Goal: Communication & Community: Connect with others

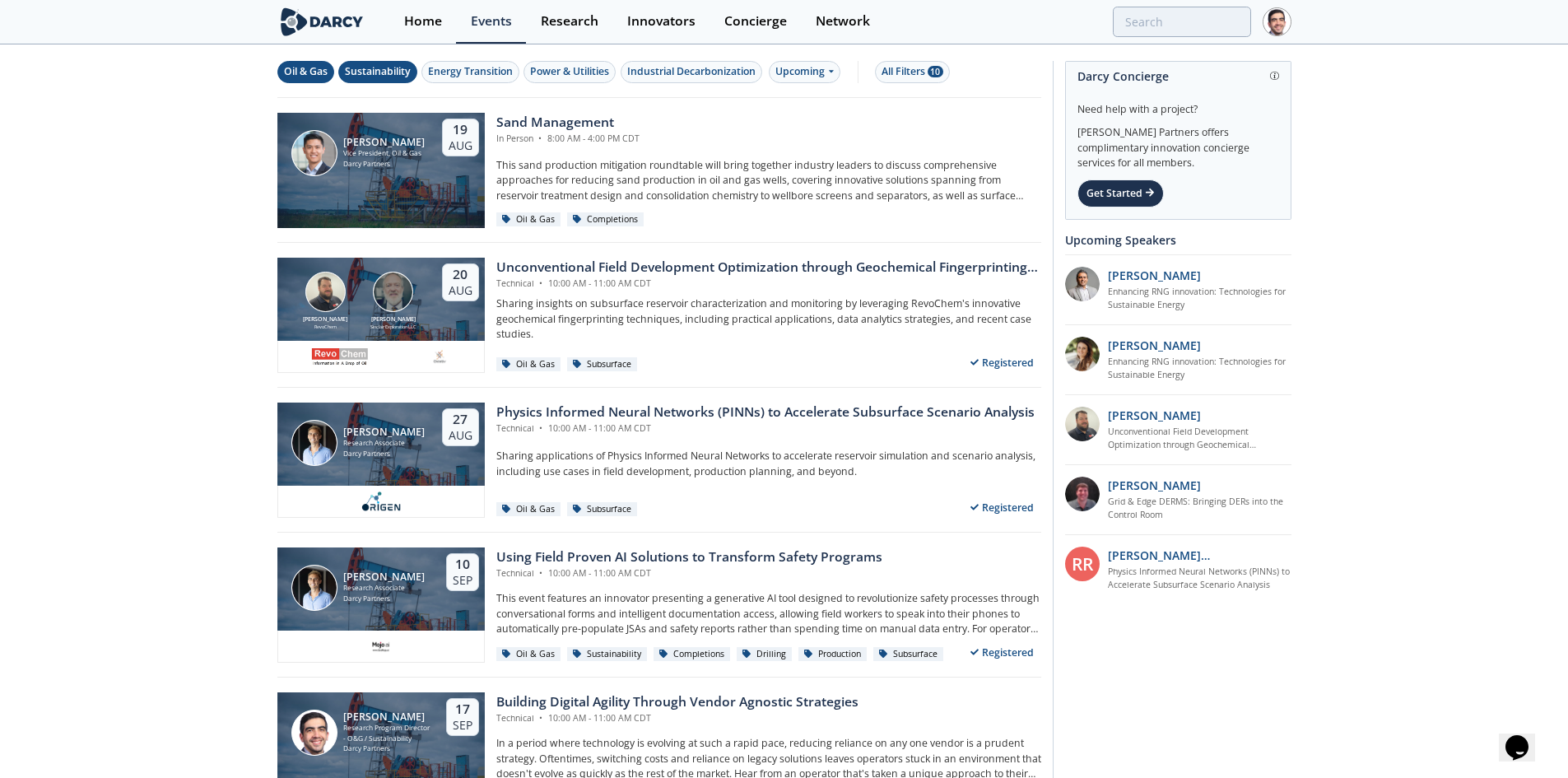
click at [848, 23] on div "Network" at bounding box center [843, 22] width 54 height 13
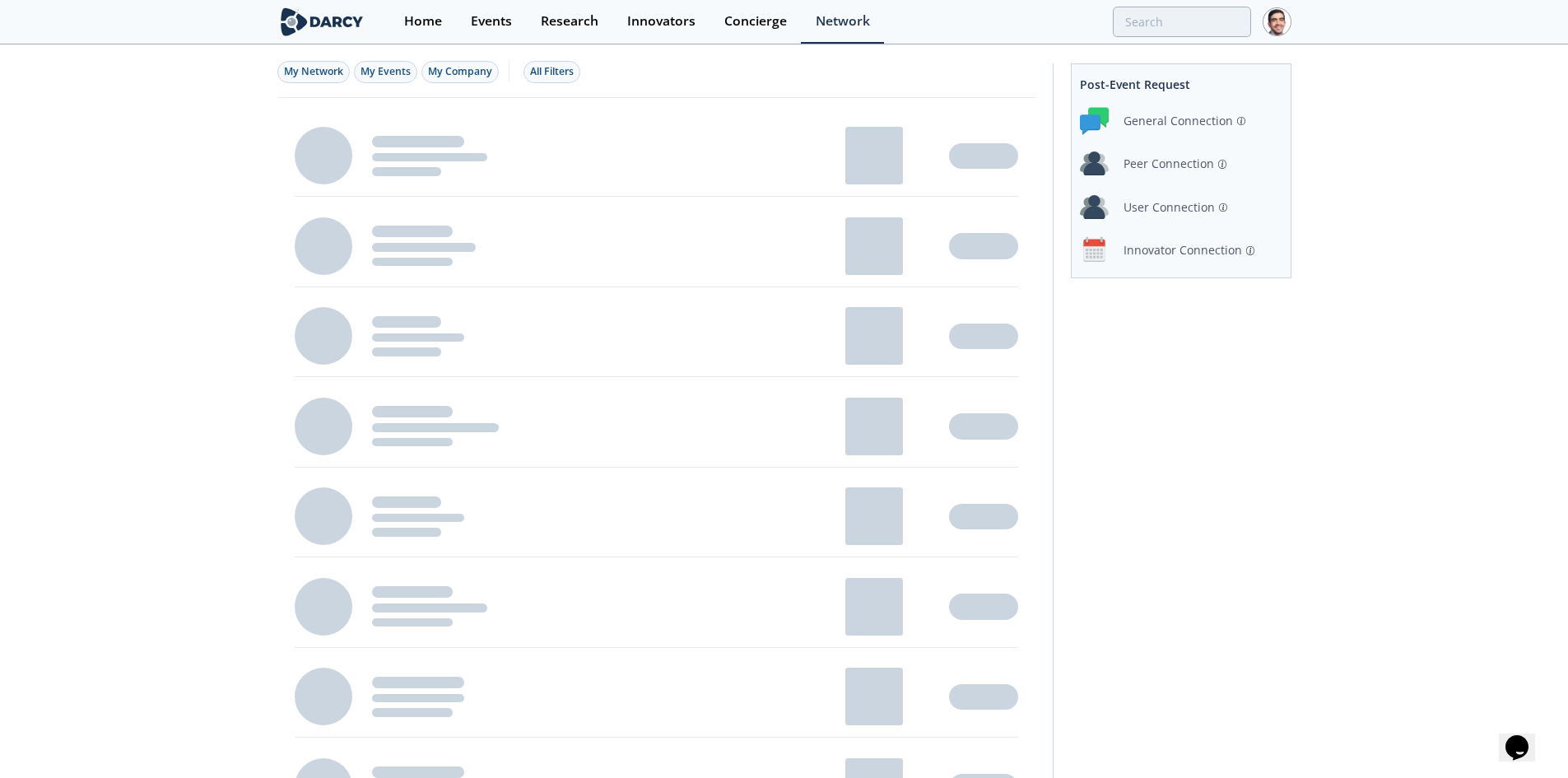
click at [1181, 159] on div "Peer Connection" at bounding box center [1169, 163] width 91 height 17
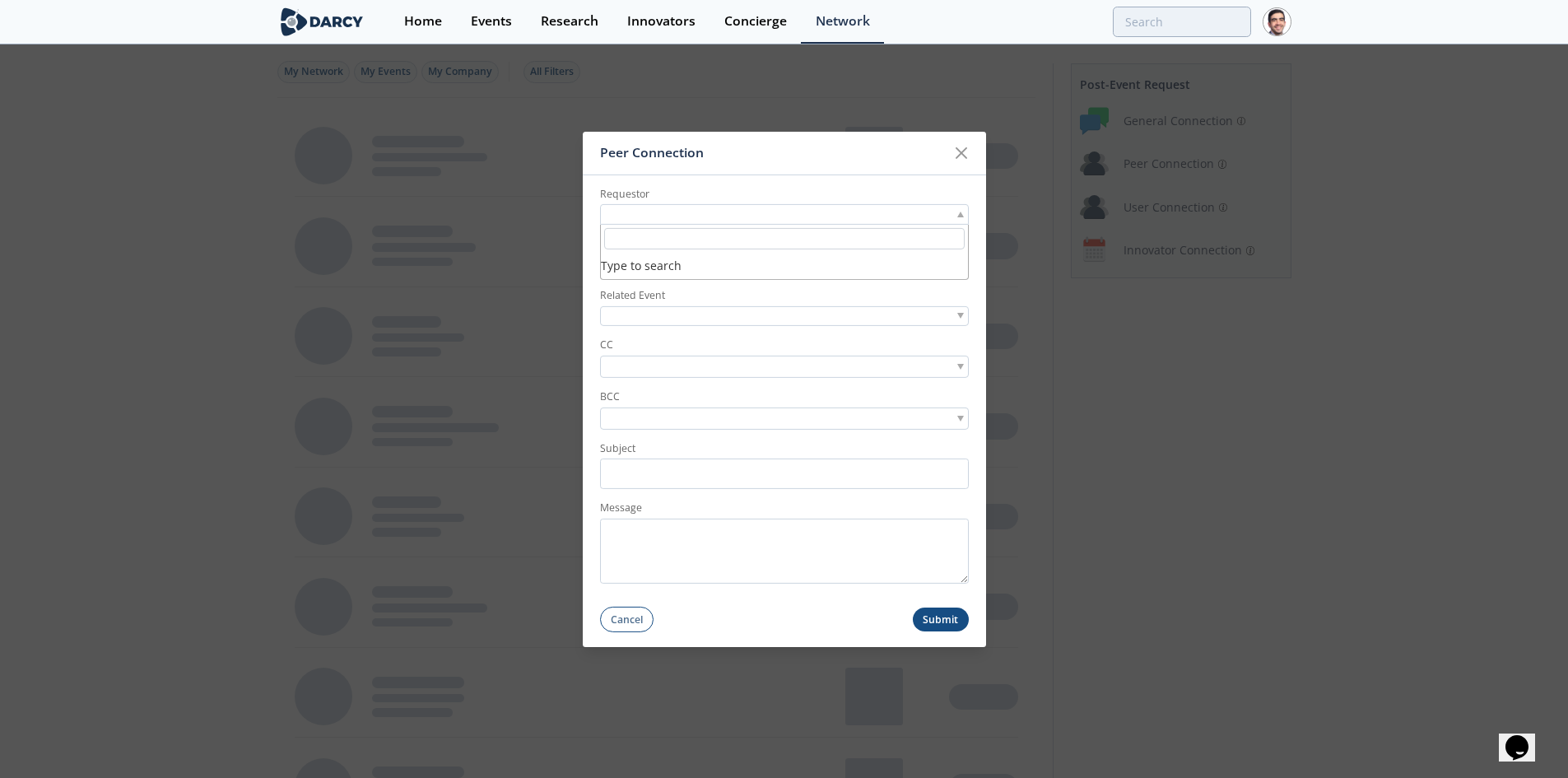
click at [763, 217] on div at bounding box center [784, 215] width 368 height 21
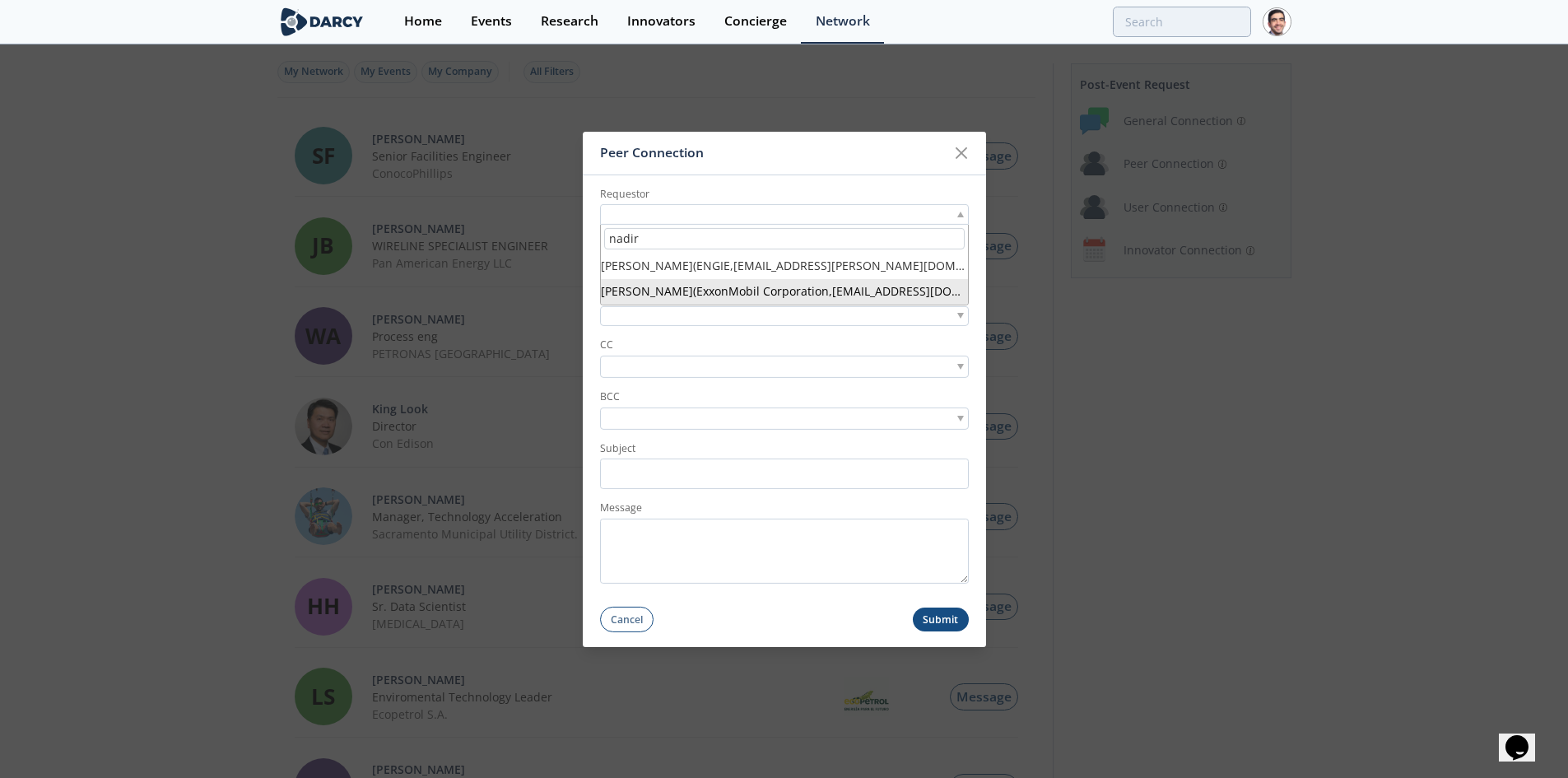
type input "nadir"
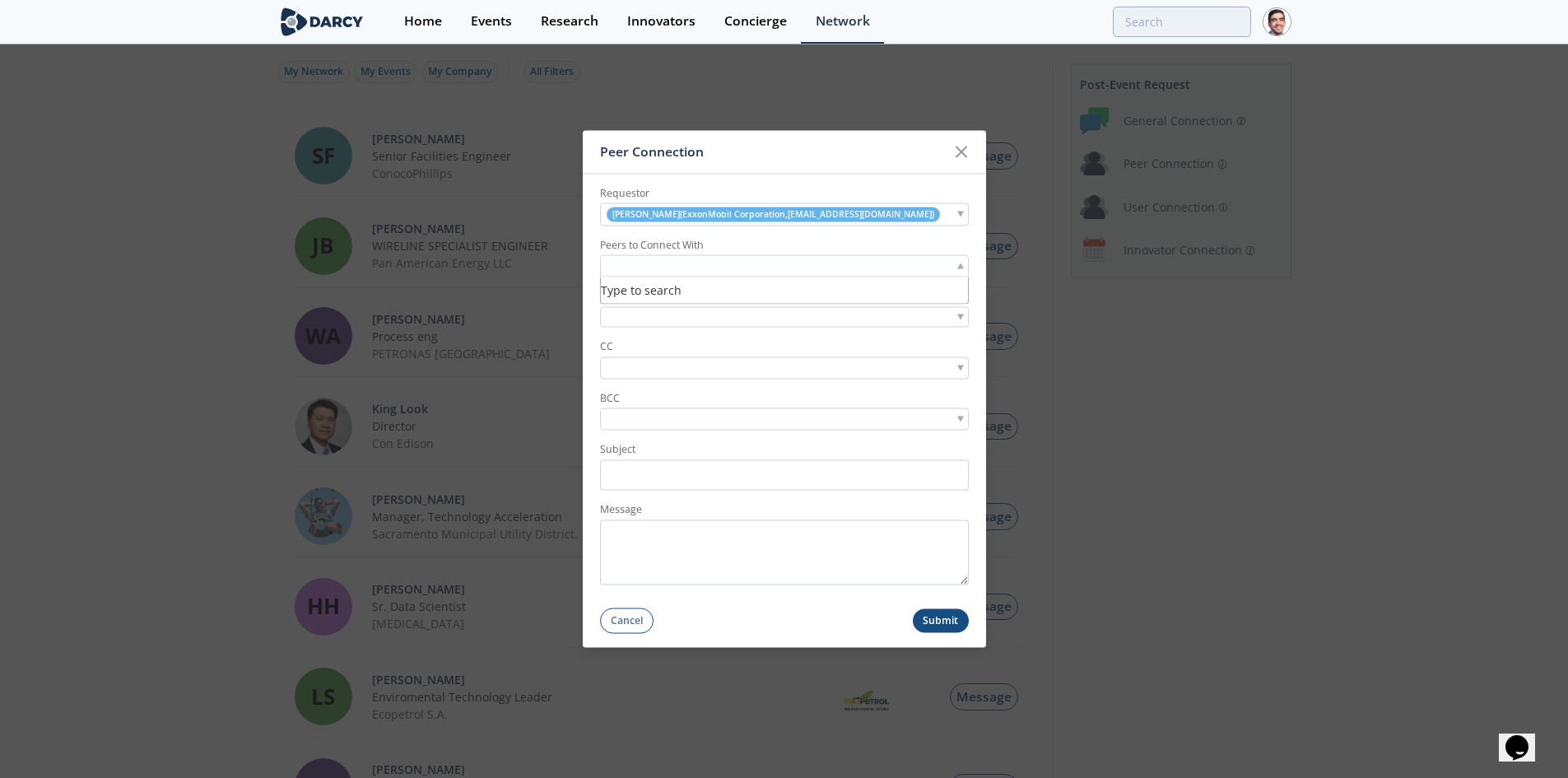
click at [688, 261] on input "search" at bounding box center [661, 266] width 113 height 17
paste input "[PERSON_NAME][EMAIL_ADDRESS][PERSON_NAME][DOMAIN_NAME]"
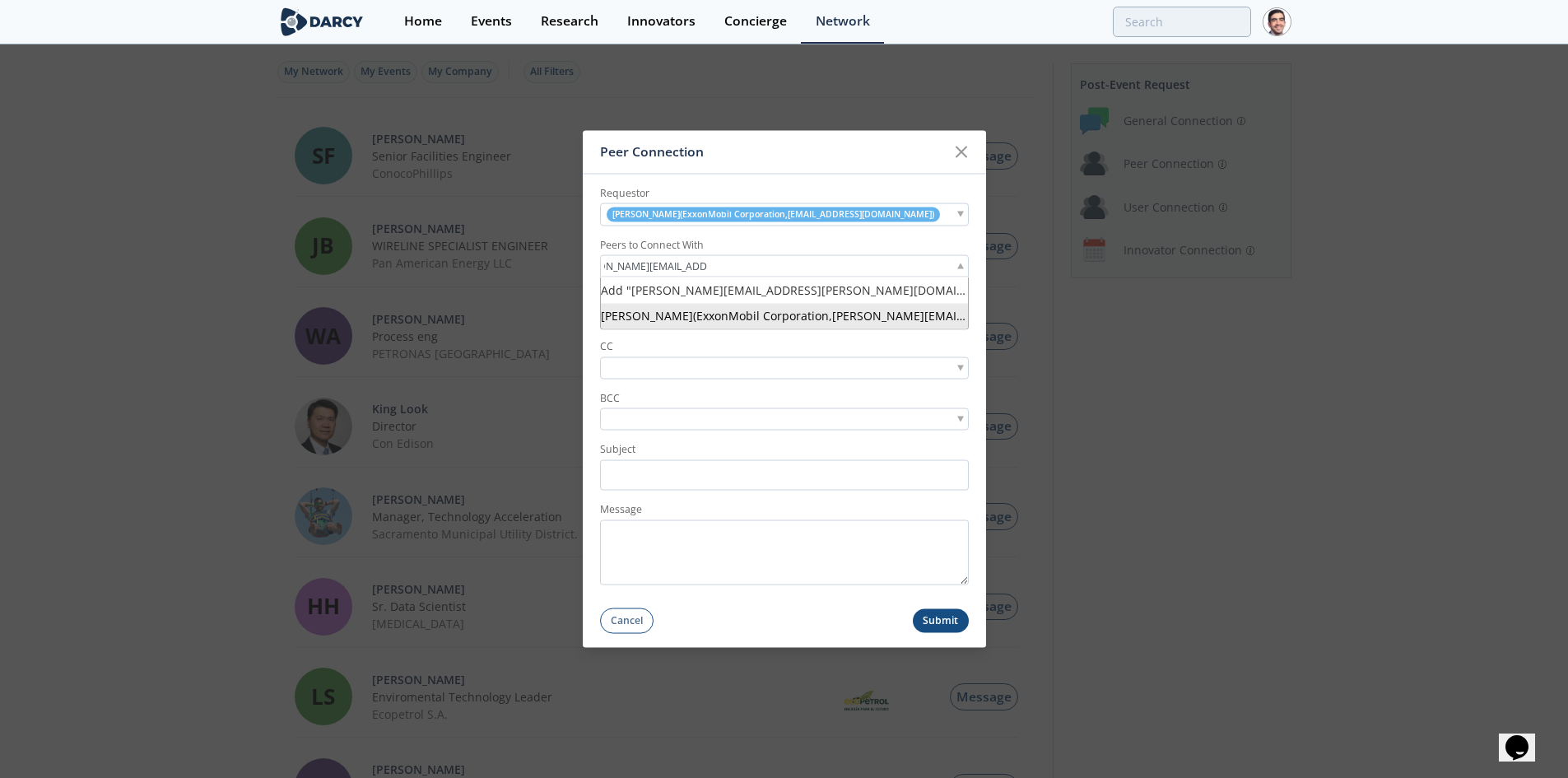
type input "[PERSON_NAME][EMAIL_ADDRESS][PERSON_NAME][DOMAIN_NAME]"
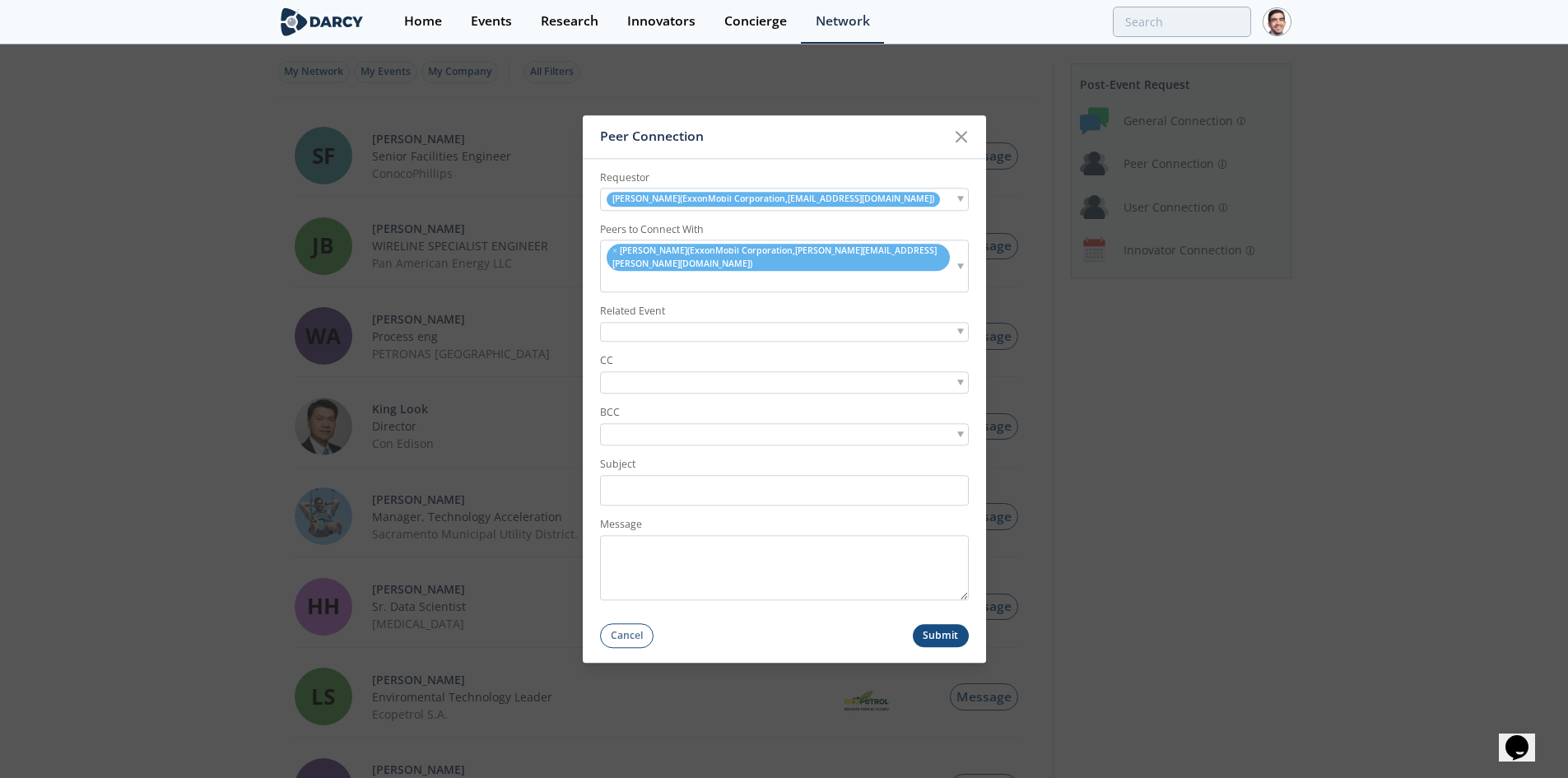
click at [935, 211] on div "[PERSON_NAME] ( ExxonMobil Corporation , [EMAIL_ADDRESS][DOMAIN_NAME] )" at bounding box center [784, 200] width 368 height 22
type input "[PERSON_NAME]"
click at [939, 211] on div "[PERSON_NAME] ( ExxonMobil Corporation , [PERSON_NAME][EMAIL_ADDRESS][PERSON_NA…" at bounding box center [784, 200] width 368 height 22
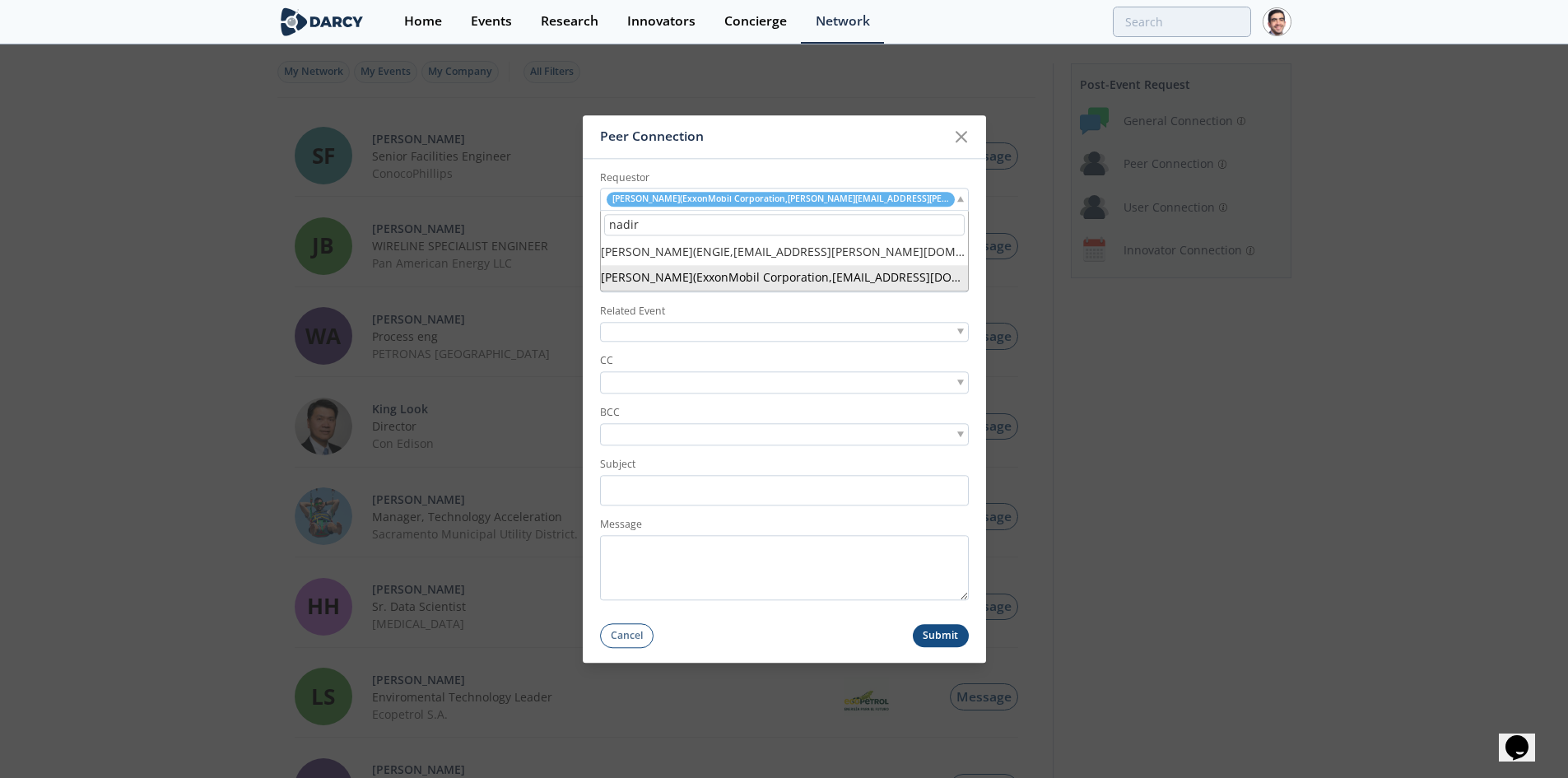
type input "nadir"
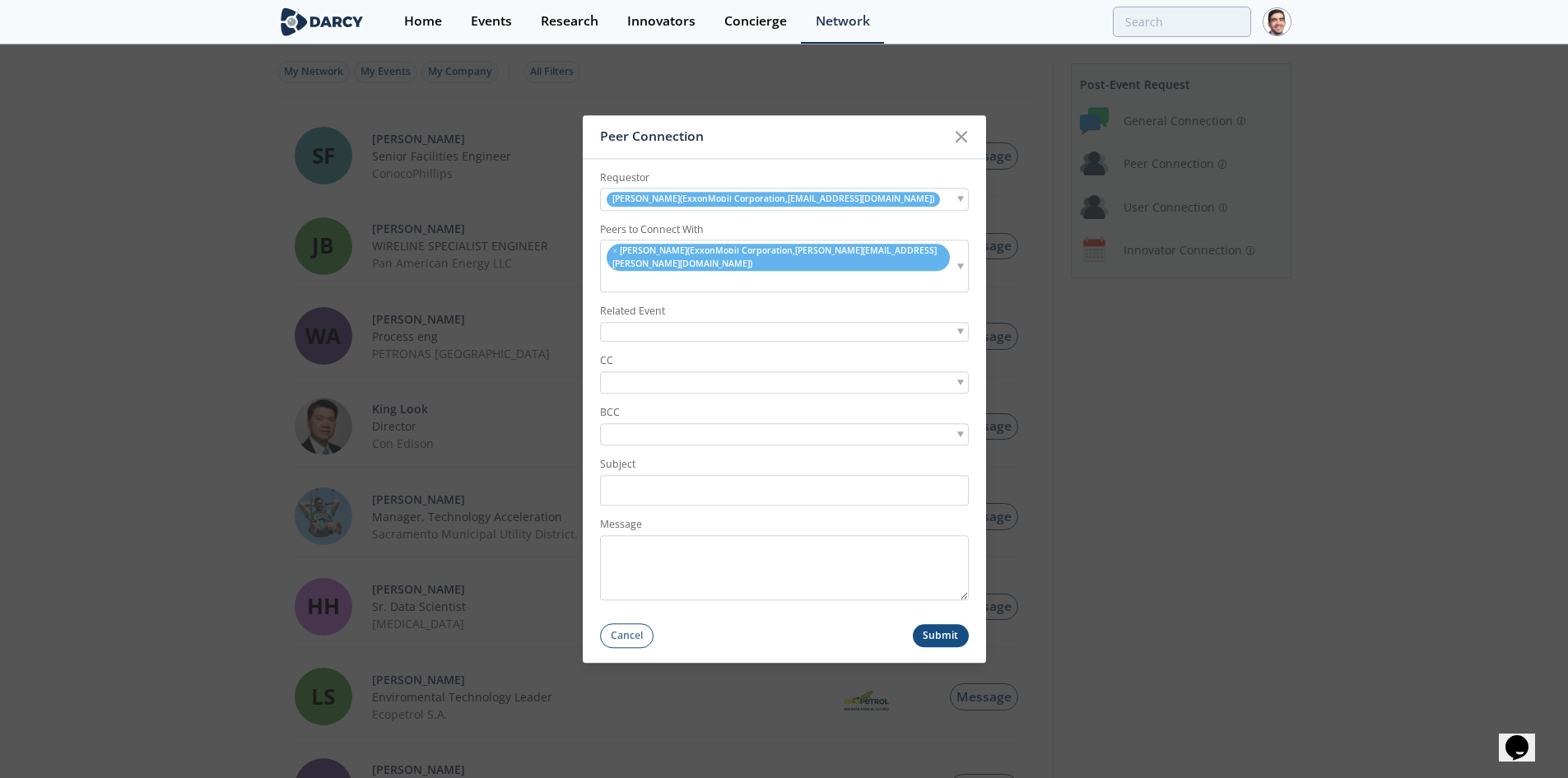
click at [625, 273] on input "search" at bounding box center [615, 281] width 21 height 17
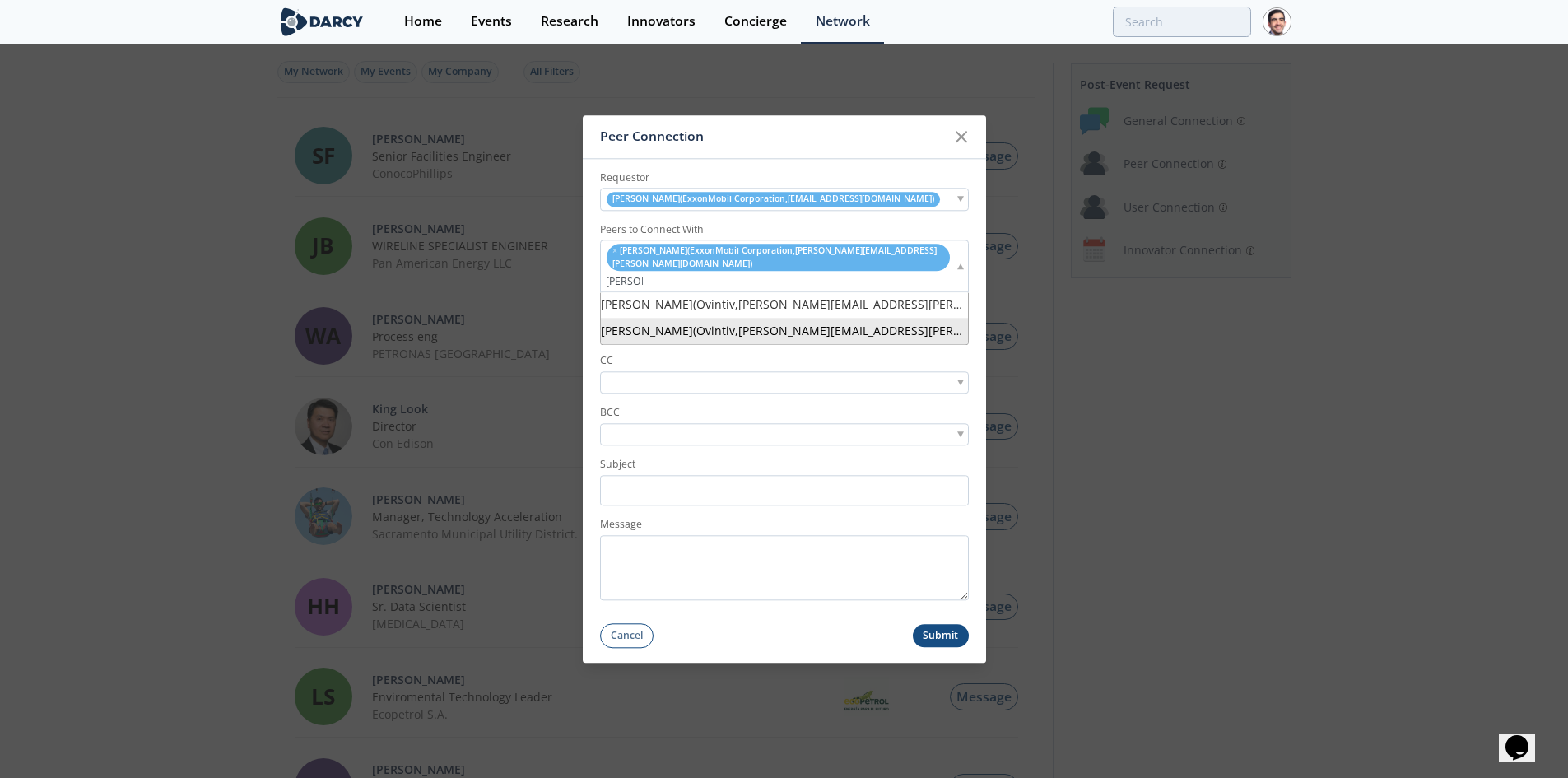
type input "[PERSON_NAME]"
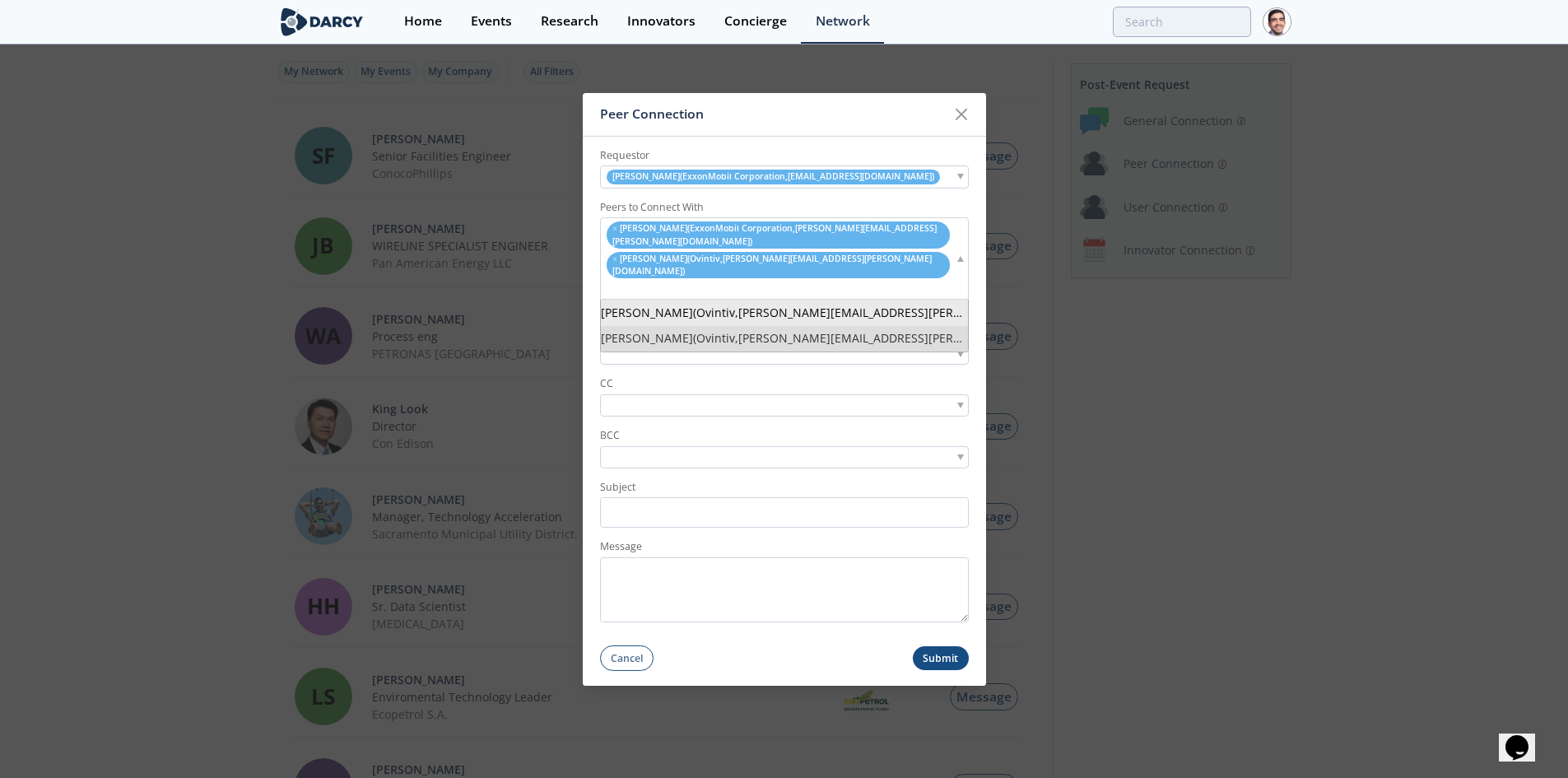
click at [891, 247] on span "[PERSON_NAME] ( ExxonMobil Corporation , [PERSON_NAME][EMAIL_ADDRESS][PERSON_NA…" at bounding box center [774, 233] width 324 height 23
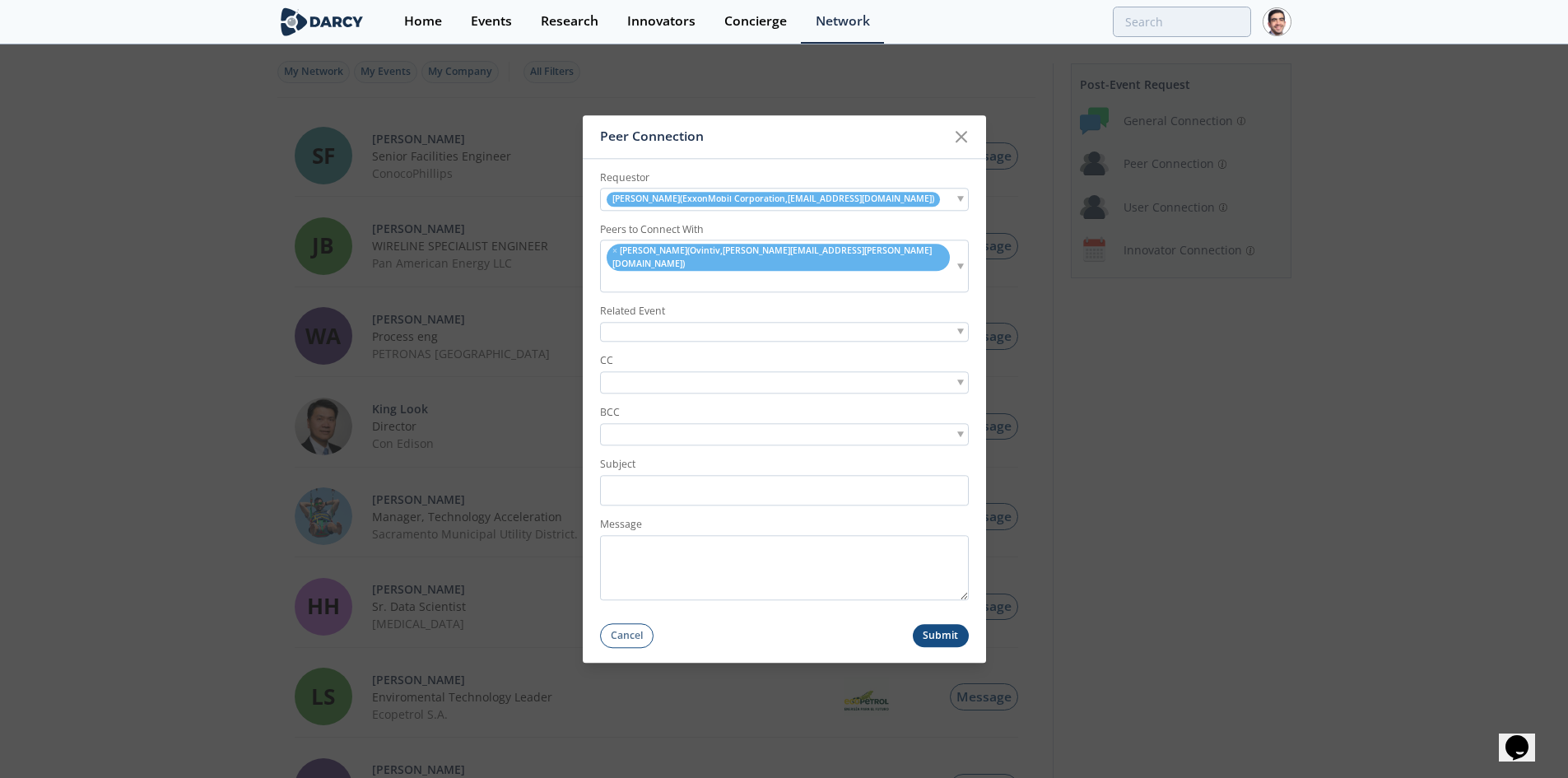
click at [643, 374] on input "search" at bounding box center [661, 382] width 113 height 17
type input "[PERSON_NAME]"
click at [937, 211] on div "[PERSON_NAME] ( ExxonMobil Corporation , [EMAIL_ADDRESS][DOMAIN_NAME] )" at bounding box center [784, 200] width 368 height 22
type input "[PERSON_NAME]"
click at [623, 374] on input "search" at bounding box center [661, 382] width 113 height 17
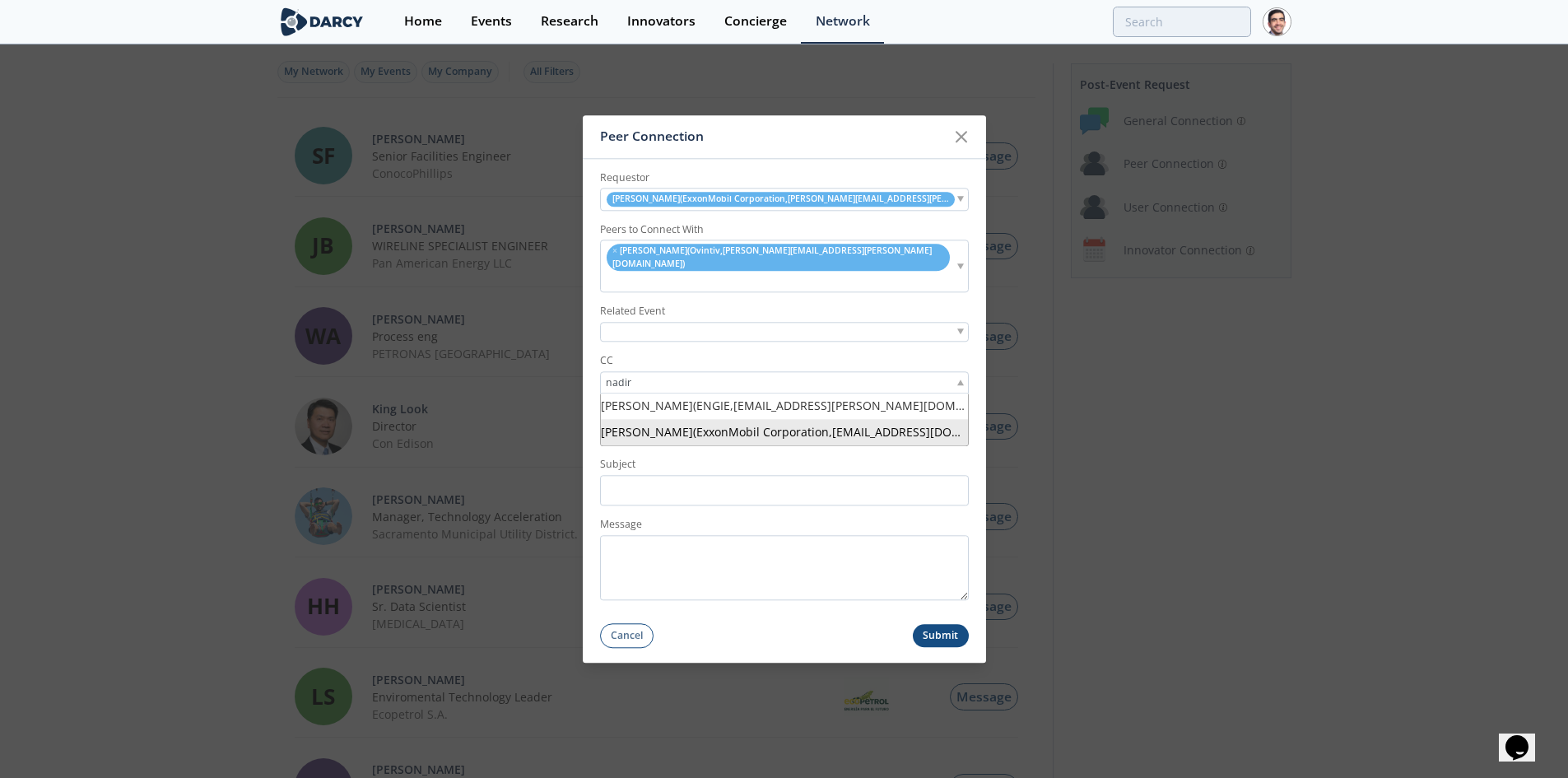
type input "nadir"
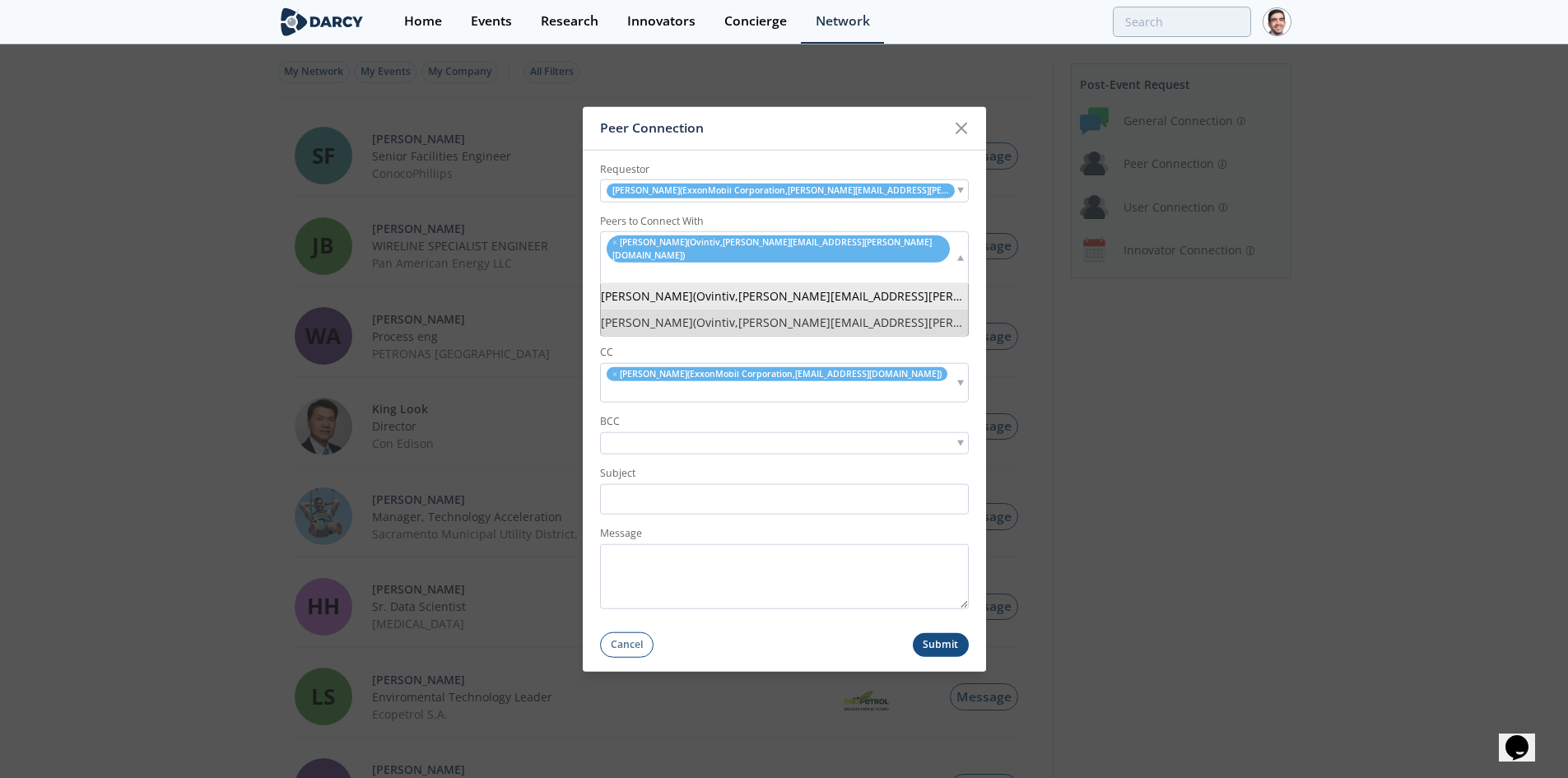
click at [625, 264] on input "search" at bounding box center [615, 273] width 21 height 17
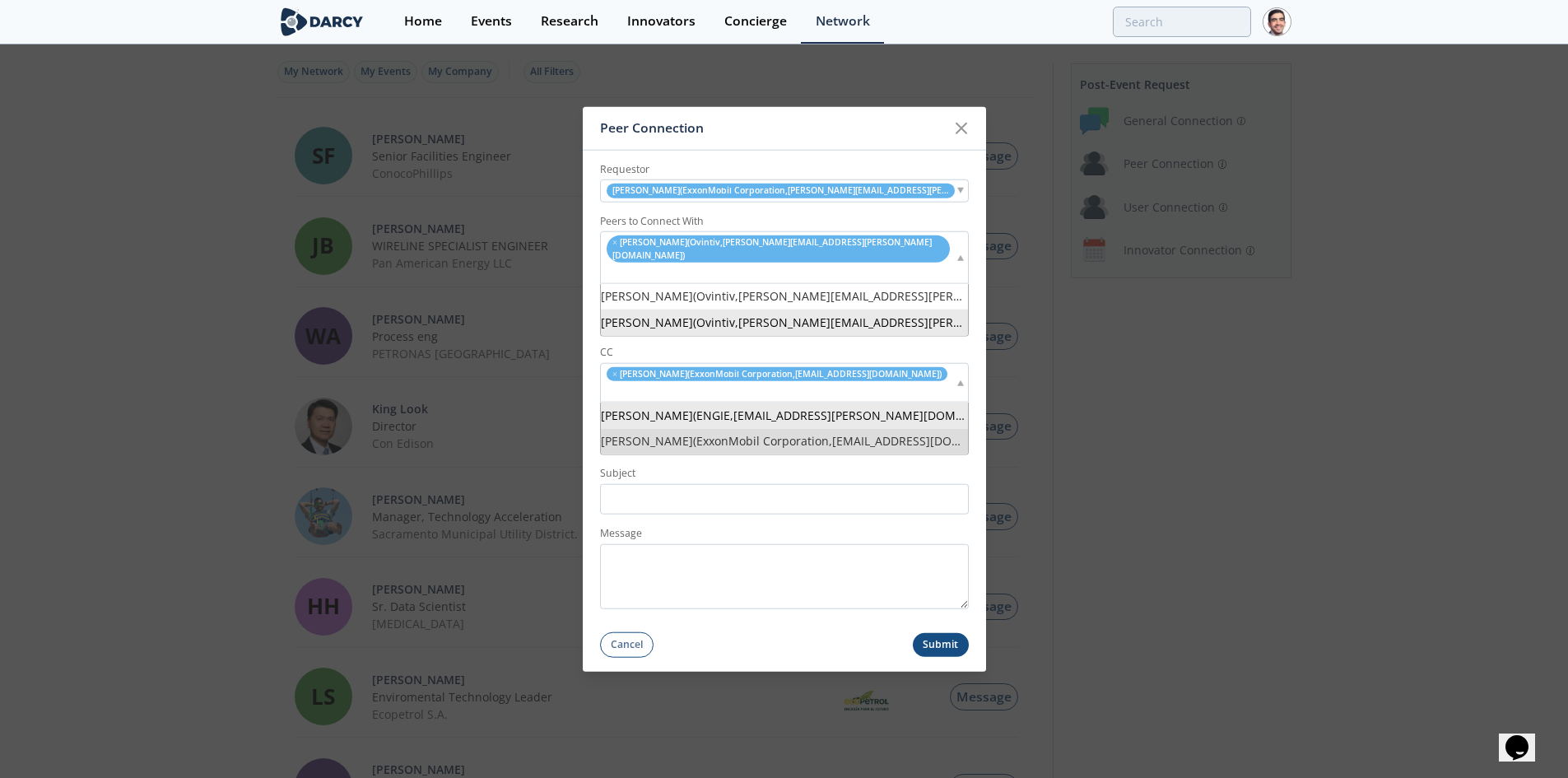
click at [910, 382] on ul "× [PERSON_NAME] ( ExxonMobil Corporation , [EMAIL_ADDRESS][DOMAIN_NAME] )" at bounding box center [778, 382] width 354 height 35
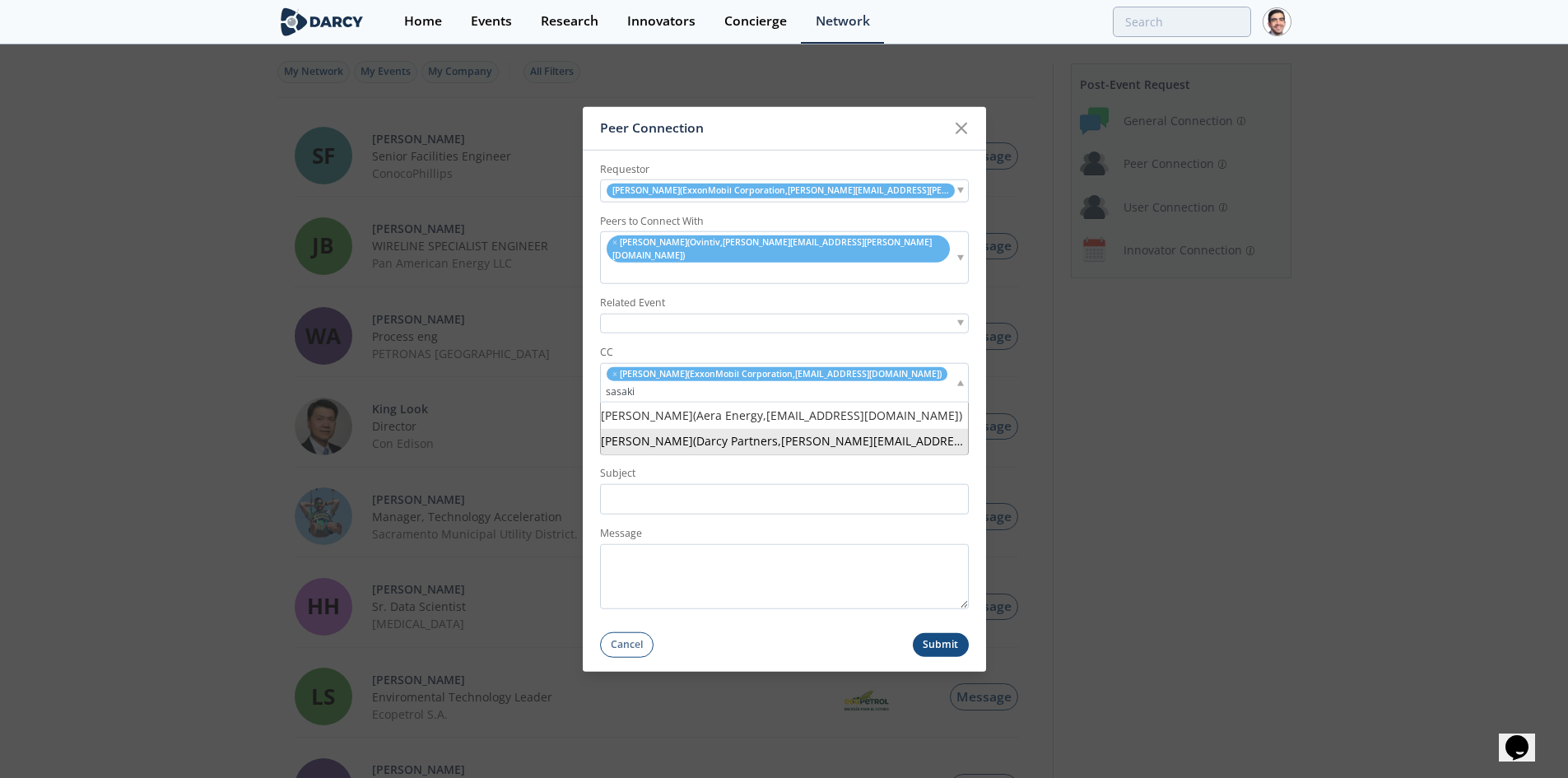
type input "sasaki"
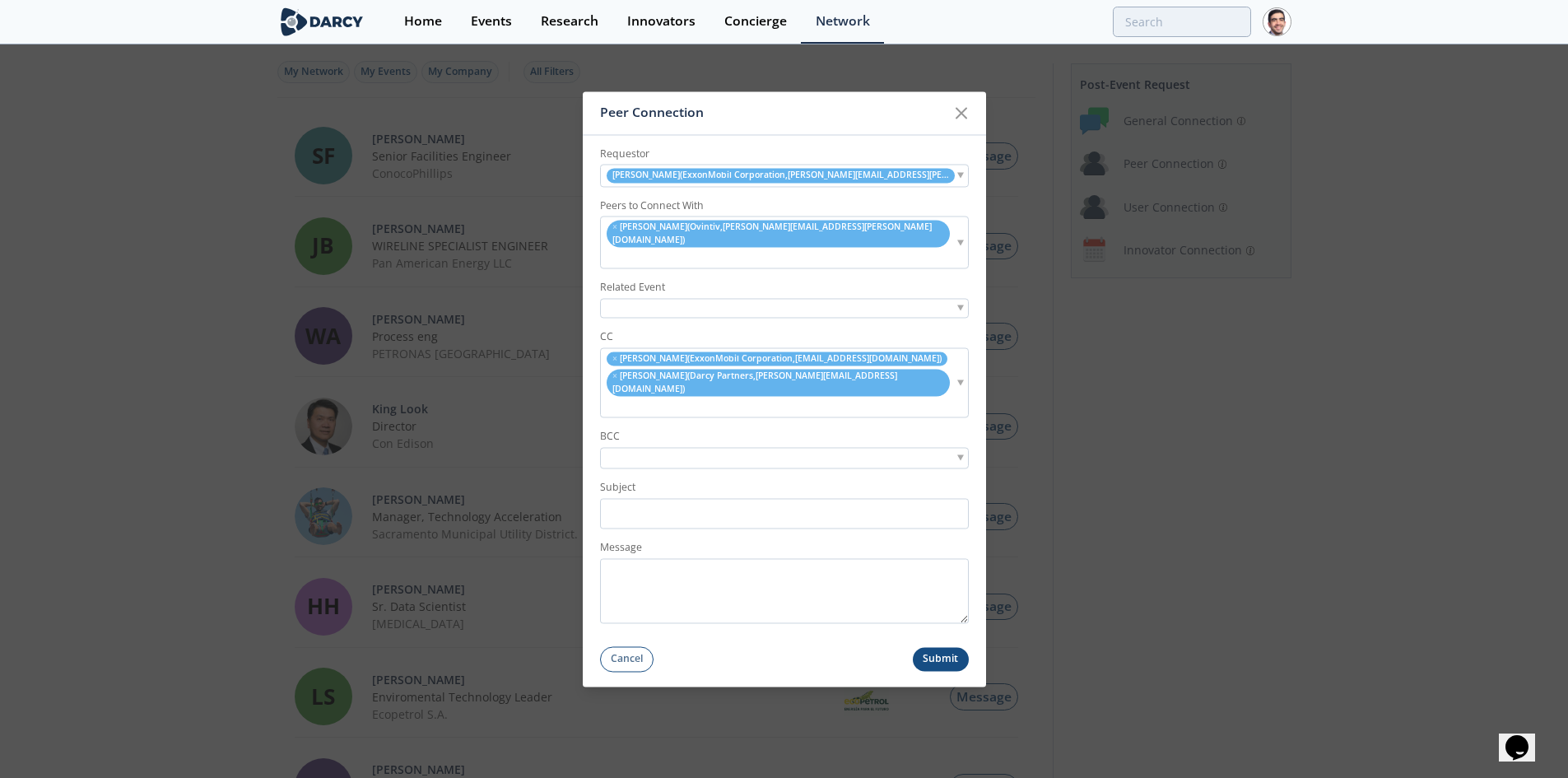
click at [625, 397] on input "search" at bounding box center [615, 406] width 21 height 17
type input "[PERSON_NAME]"
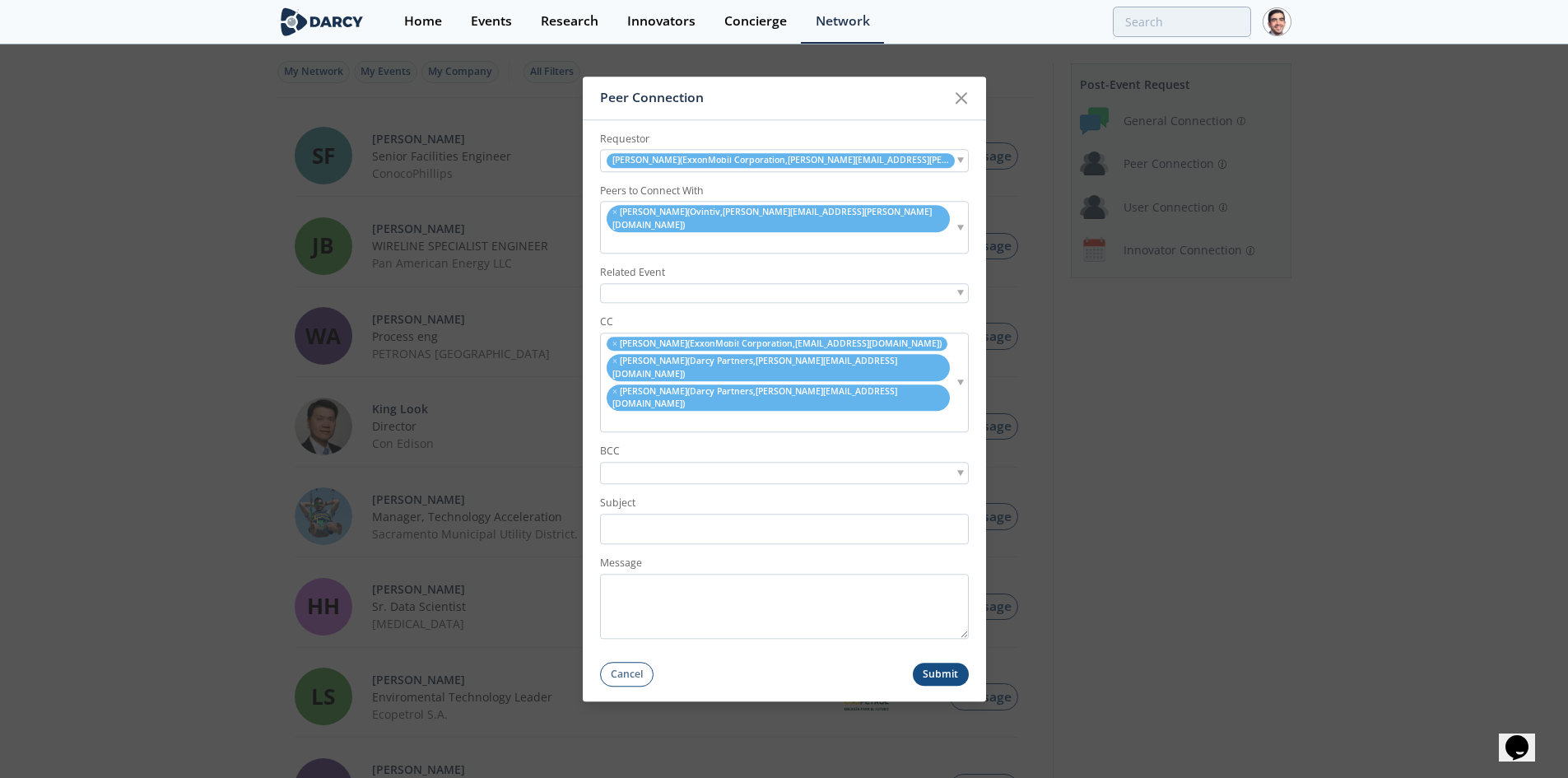
click at [916, 386] on ul "× [PERSON_NAME] ( ExxonMobil Corporation , [EMAIL_ADDRESS][DOMAIN_NAME] ) × [PE…" at bounding box center [778, 382] width 354 height 95
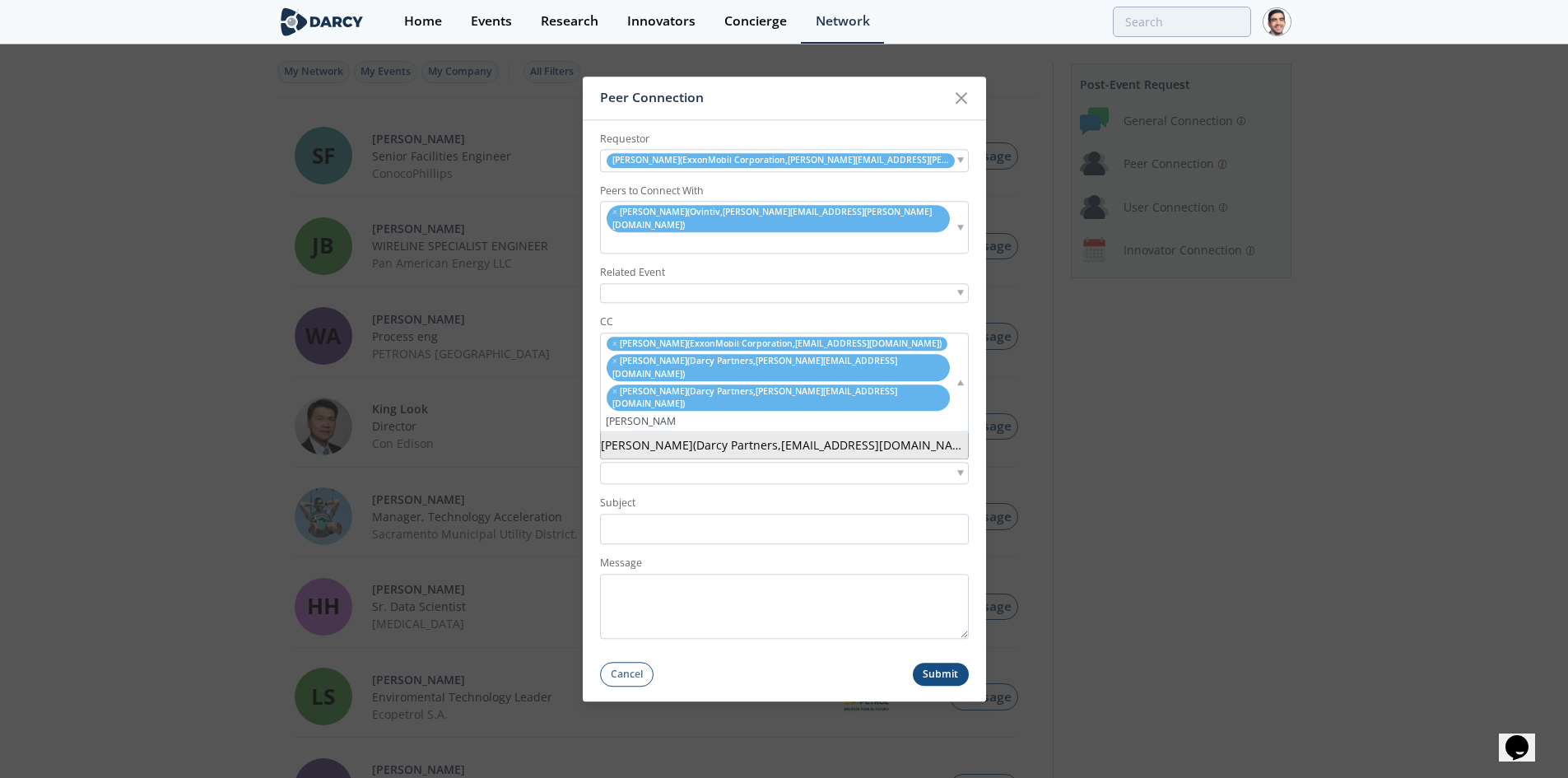
type input "[PERSON_NAME]"
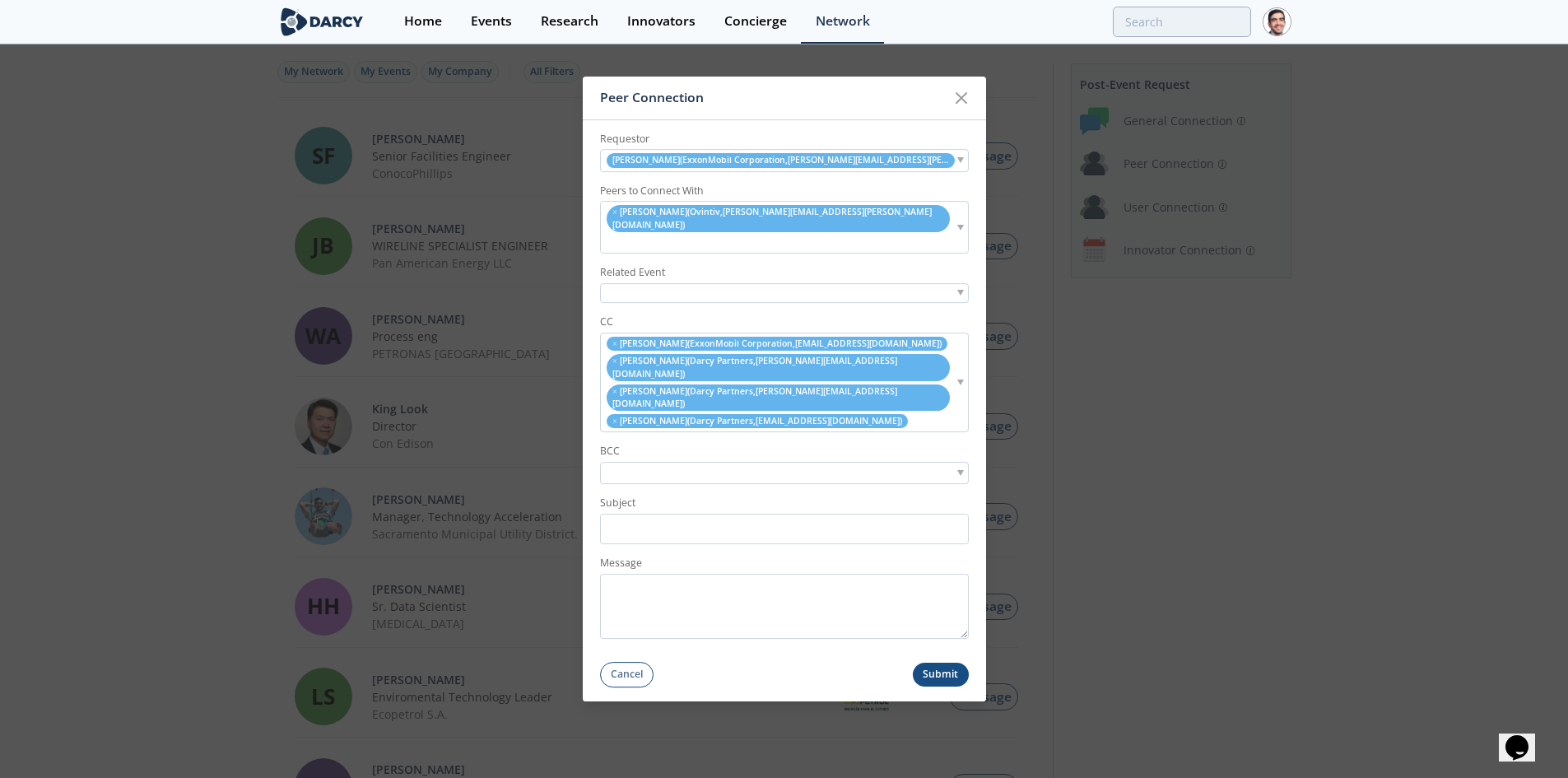
click at [910, 412] on input "search" at bounding box center [920, 421] width 21 height 17
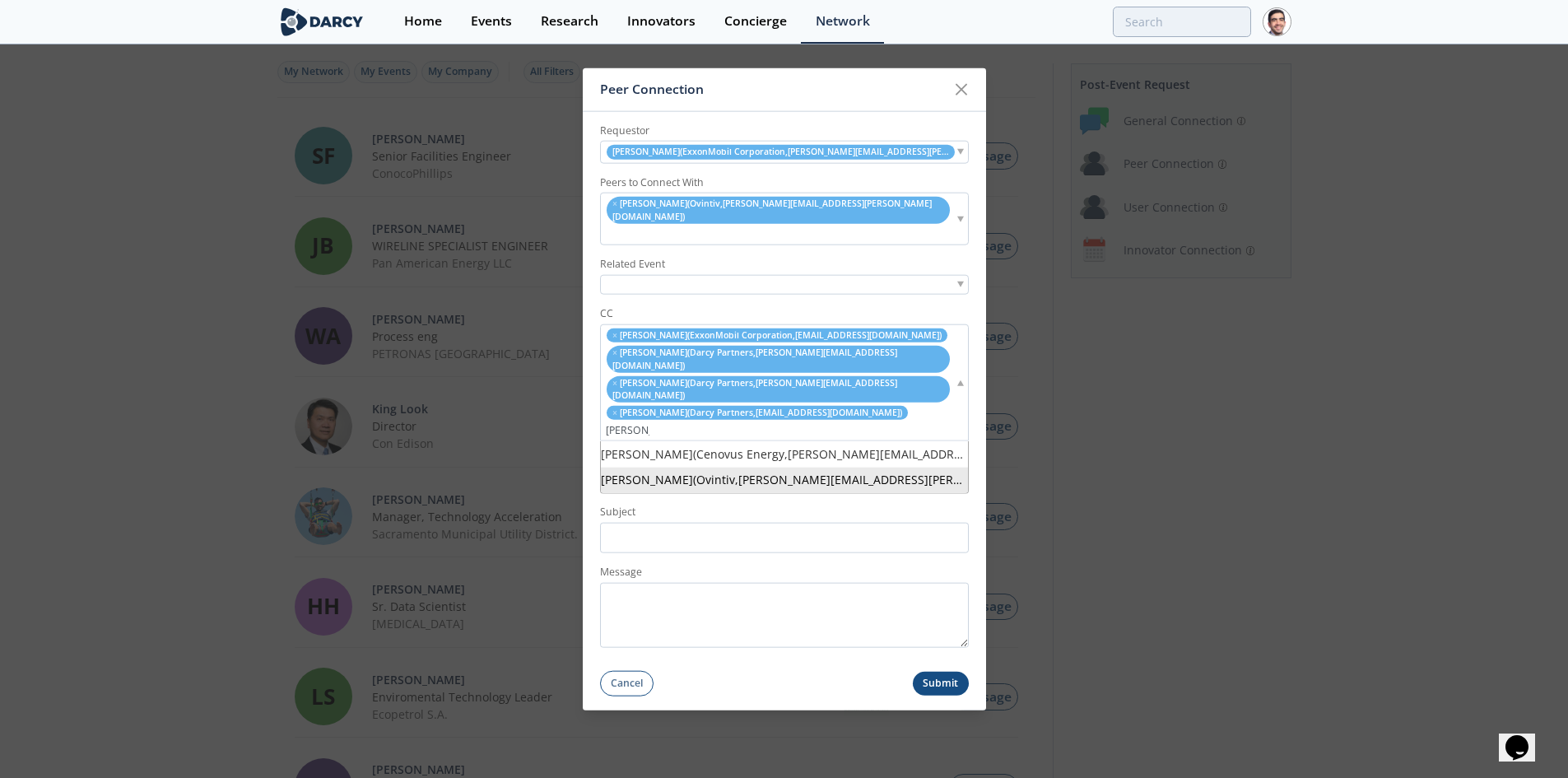
type input "[PERSON_NAME]"
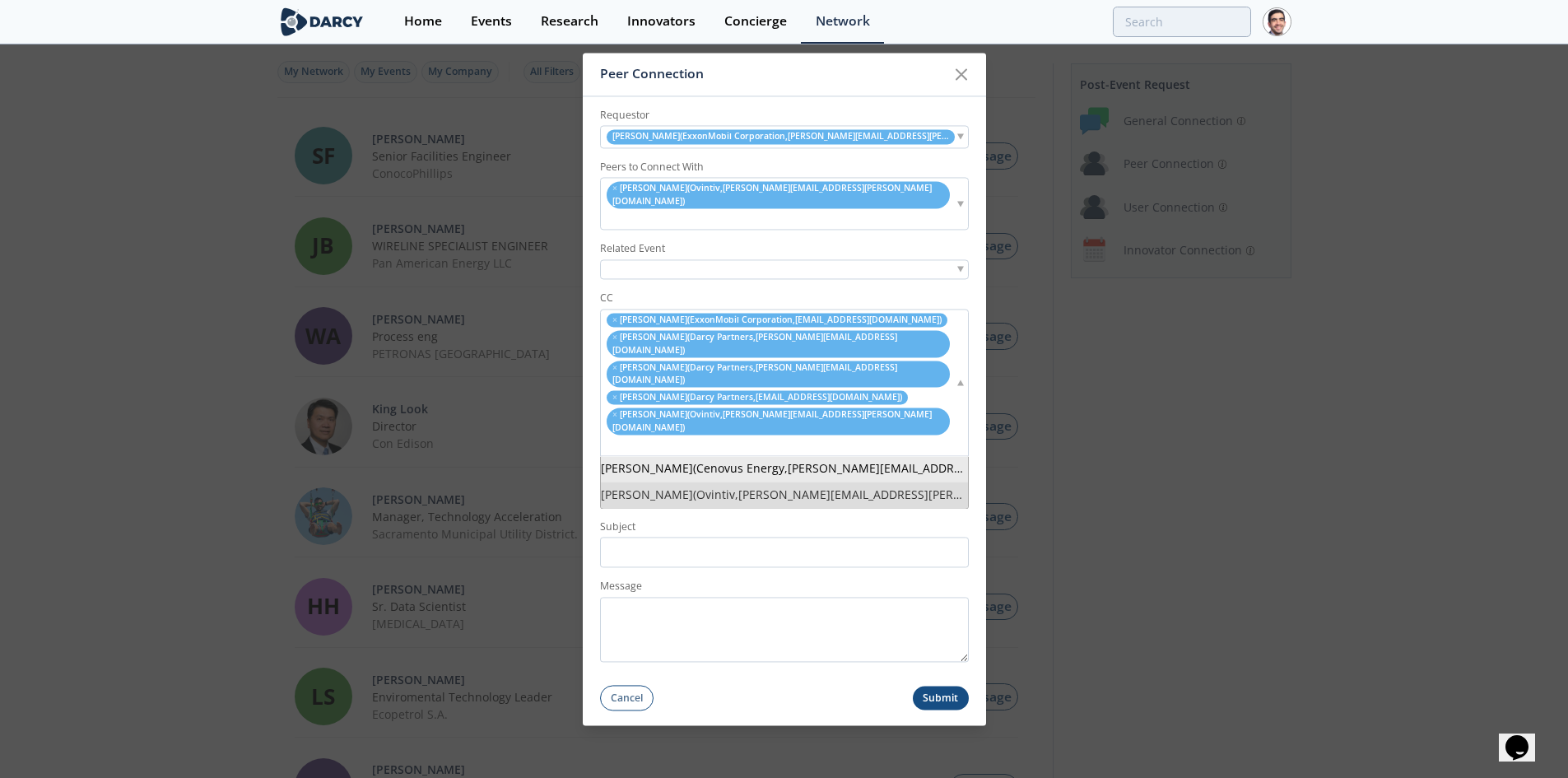
click at [847, 405] on ul "× [PERSON_NAME] ( ExxonMobil Corporation , [EMAIL_ADDRESS][DOMAIN_NAME] ) × [PE…" at bounding box center [778, 383] width 354 height 142
type input "[PERSON_NAME]"
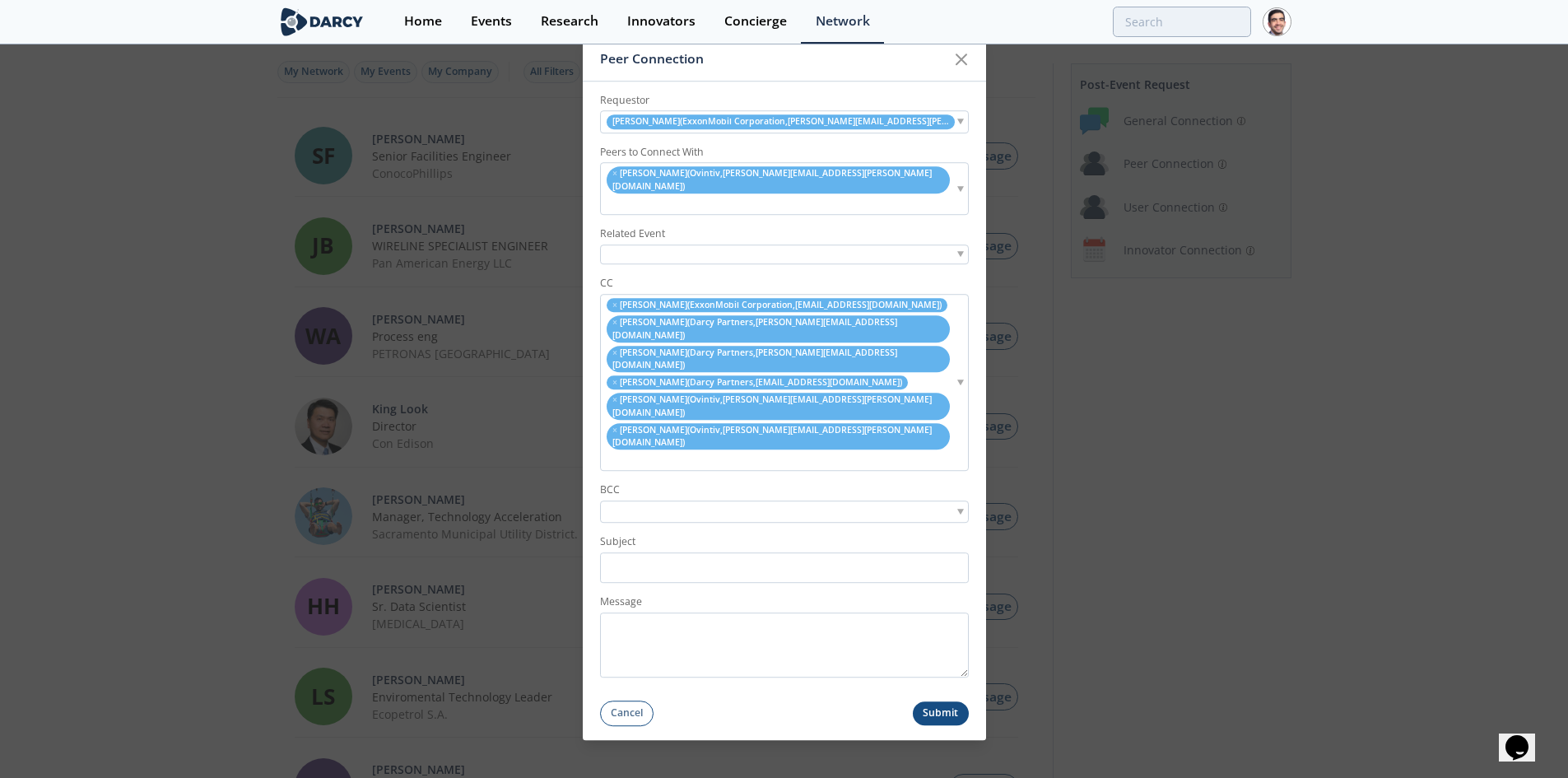
click at [879, 411] on ul "× [PERSON_NAME] ( ExxonMobil Corporation , [EMAIL_ADDRESS][DOMAIN_NAME] ) × [PE…" at bounding box center [778, 382] width 354 height 172
paste input "[PERSON_NAME][EMAIL_ADDRESS][PERSON_NAME][DOMAIN_NAME]"
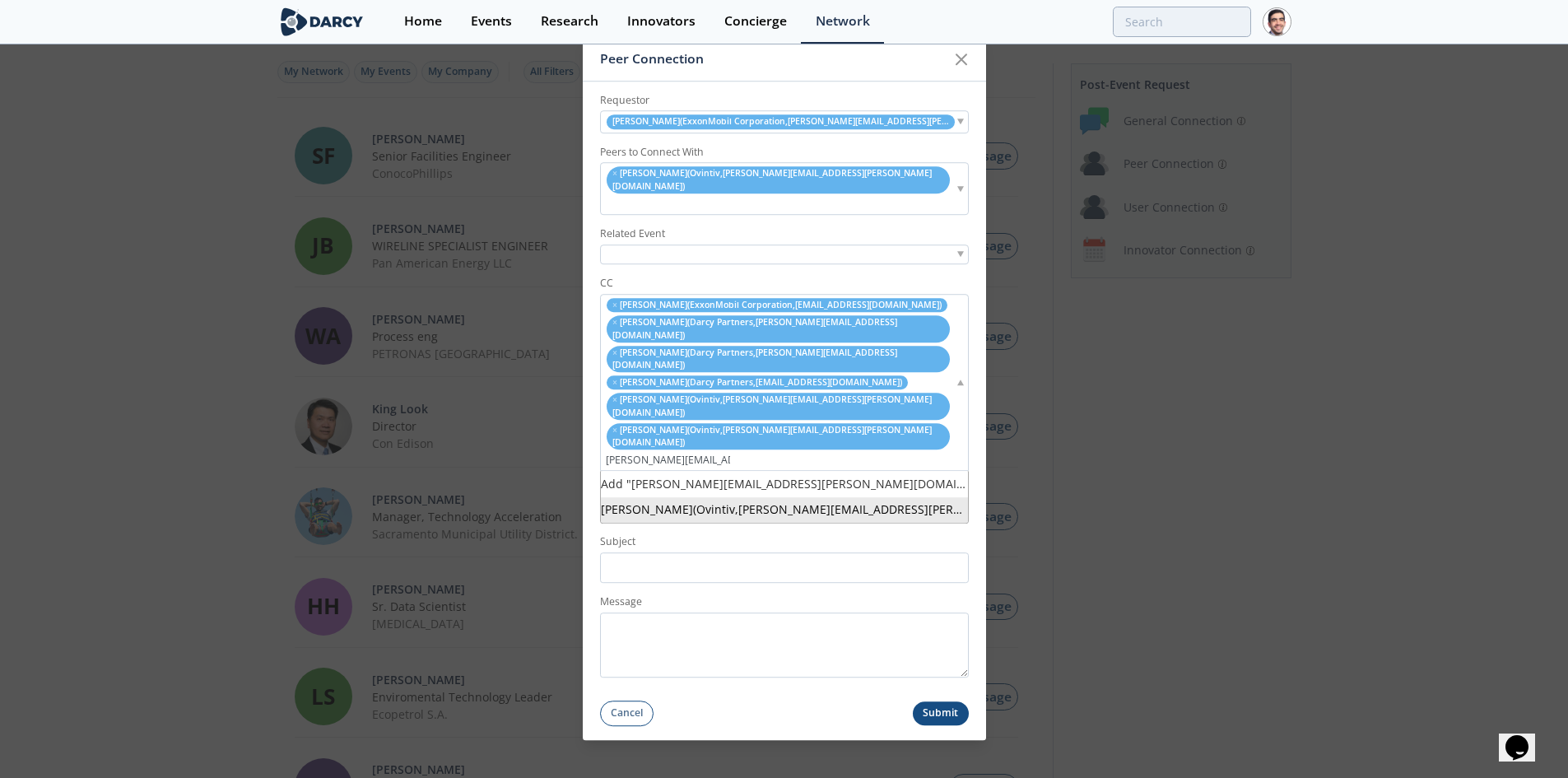
type input "[PERSON_NAME][EMAIL_ADDRESS][PERSON_NAME][DOMAIN_NAME]"
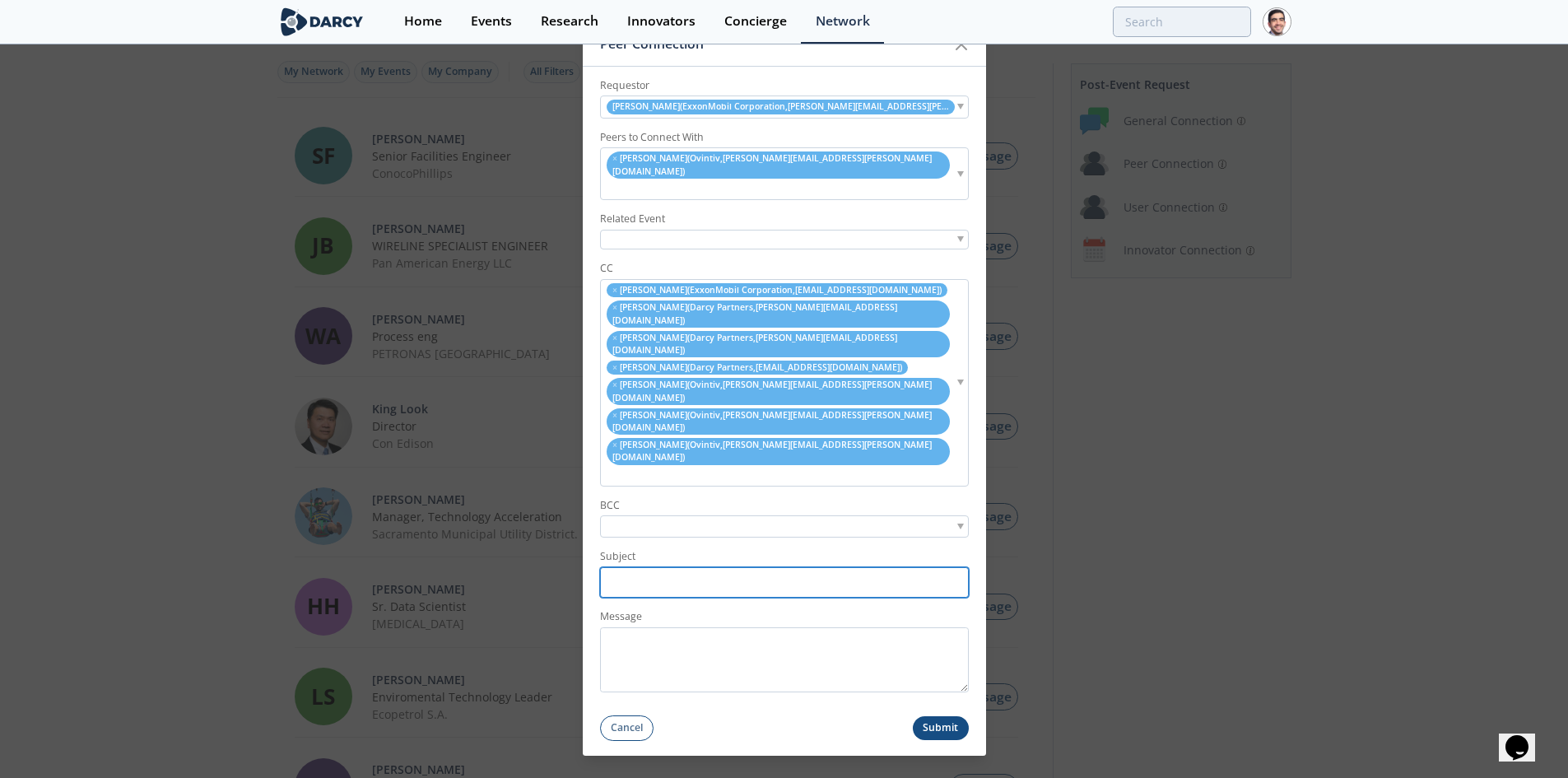
click at [657, 567] on input "Subject" at bounding box center [784, 582] width 368 height 30
paste input "ExxonMobil <> Ovintiv Connection"
type input "ExxonMobil <> Ovintiv Connection | Dev Planning Tool"
click at [806, 250] on div at bounding box center [784, 240] width 368 height 21
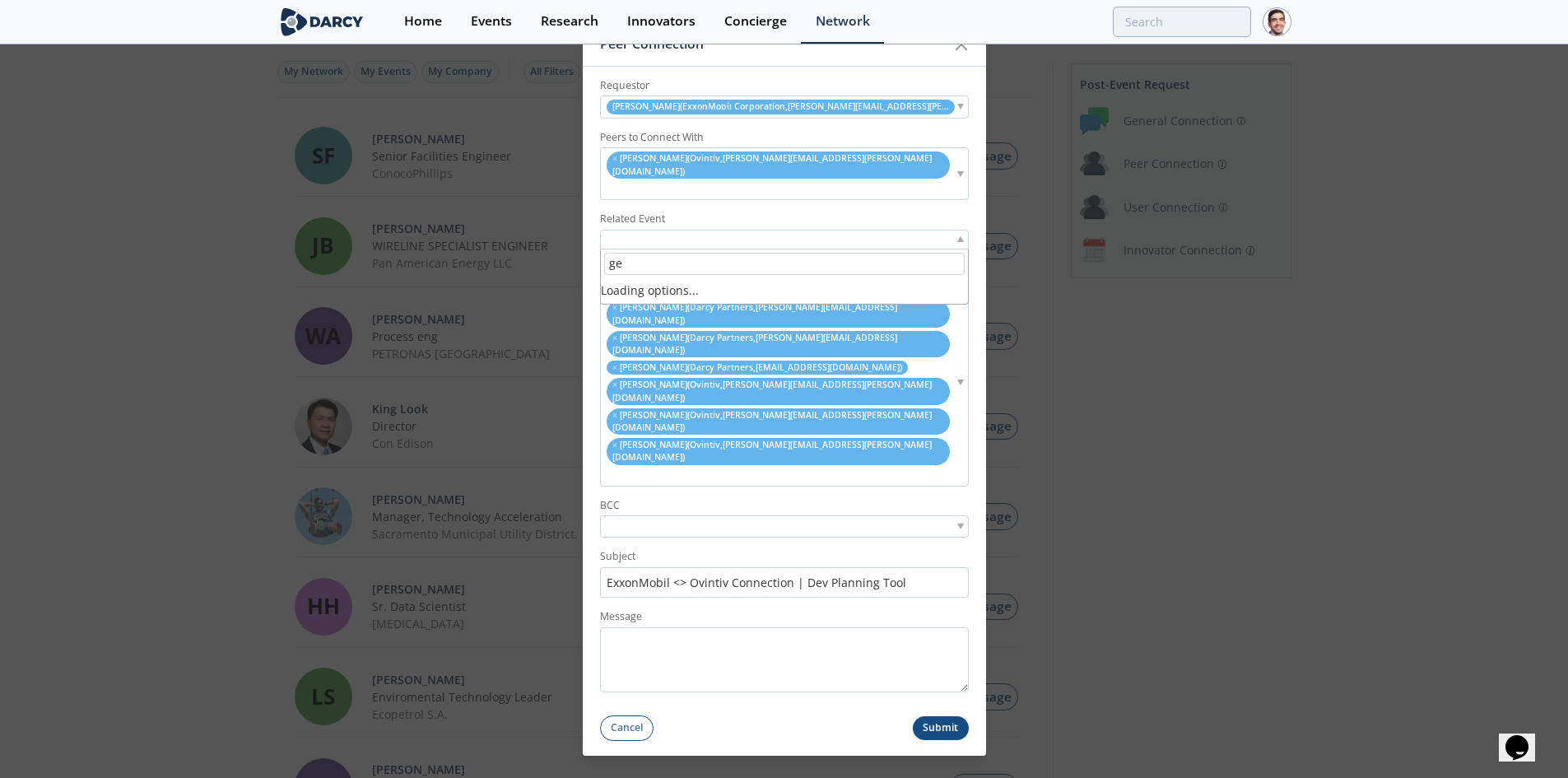
type input "g"
click at [632, 275] on input "scaling genai" at bounding box center [784, 264] width 361 height 22
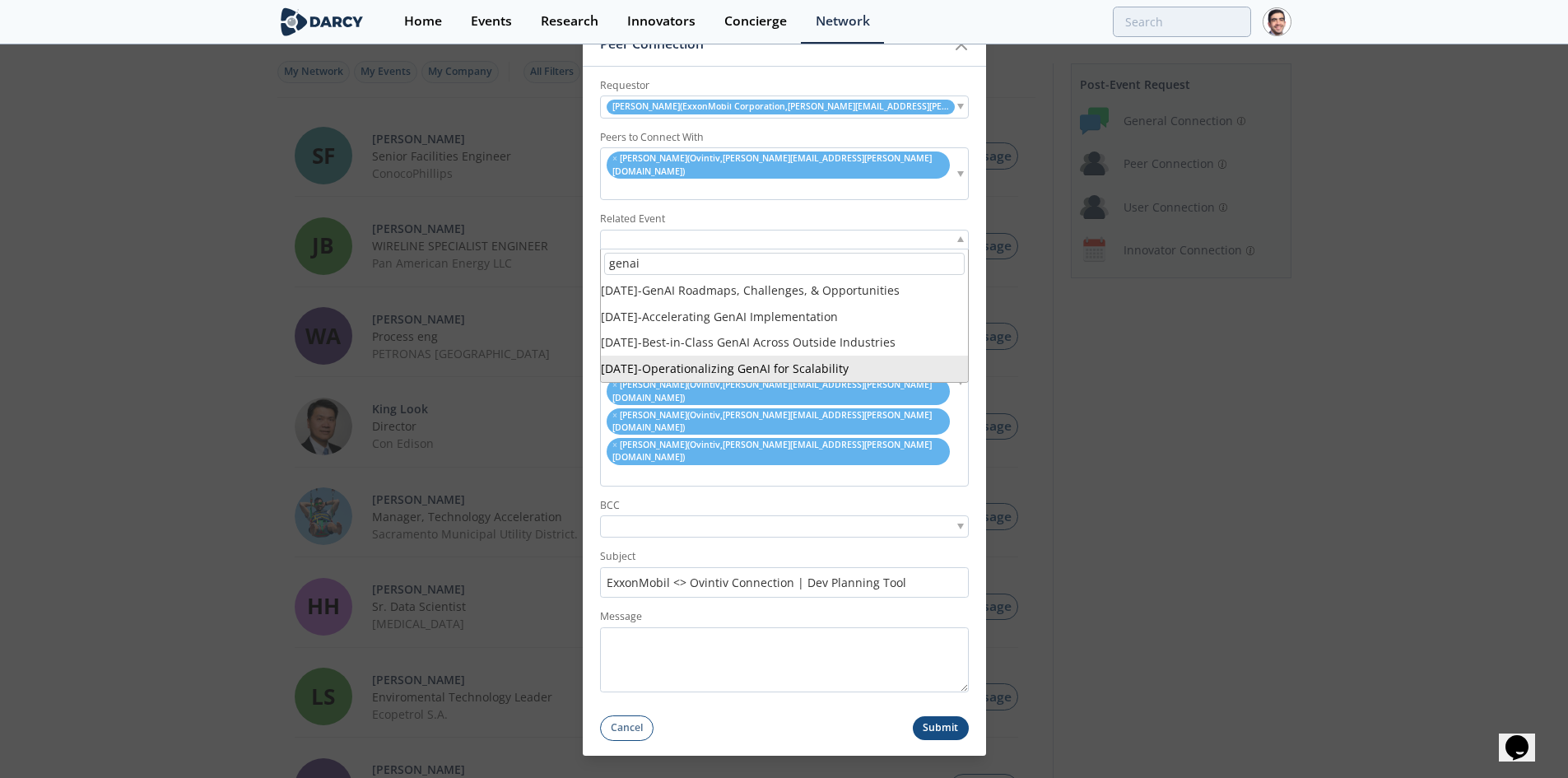
type input "genai"
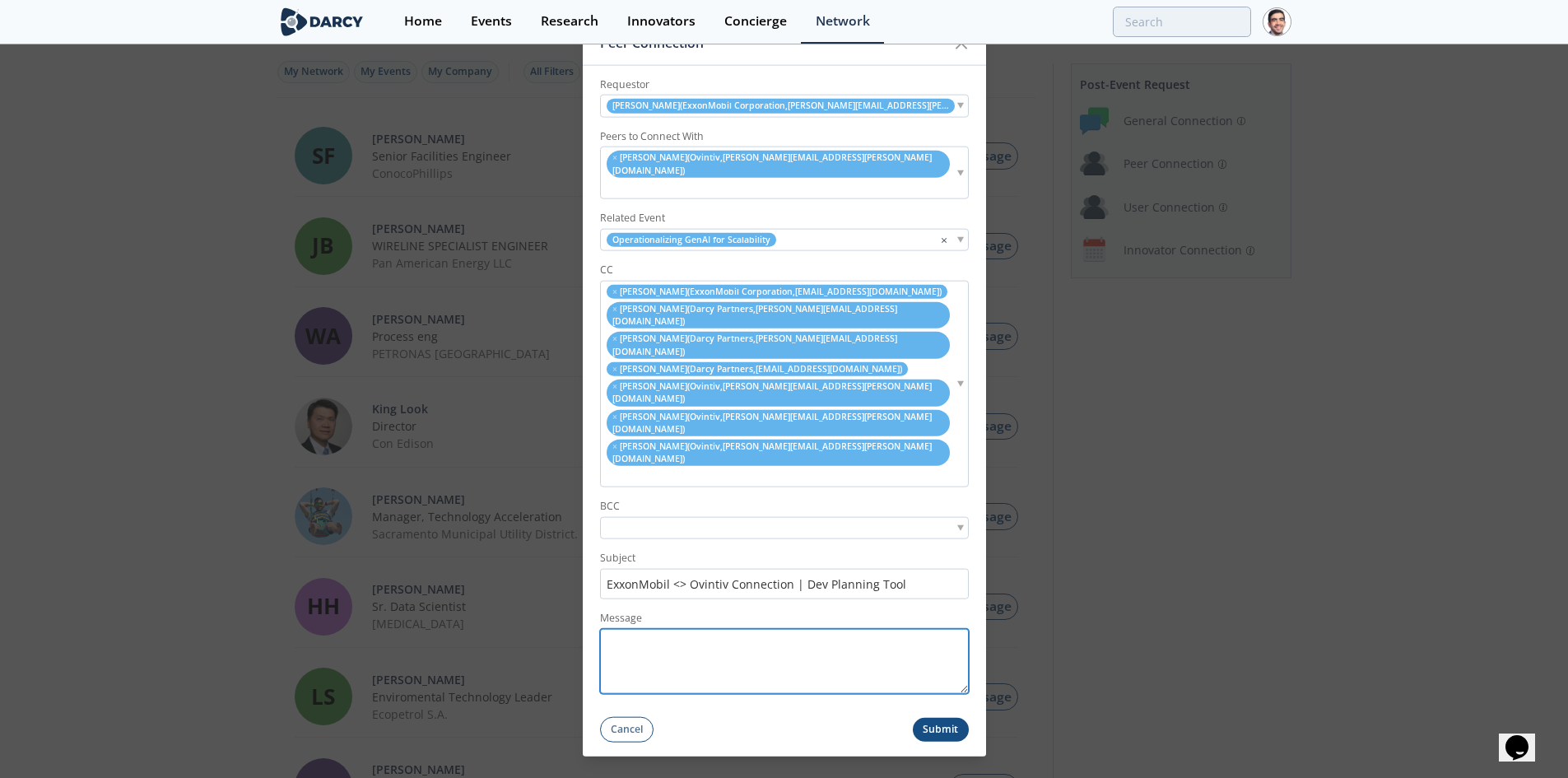
click at [693, 628] on textarea "Message" at bounding box center [784, 660] width 368 height 65
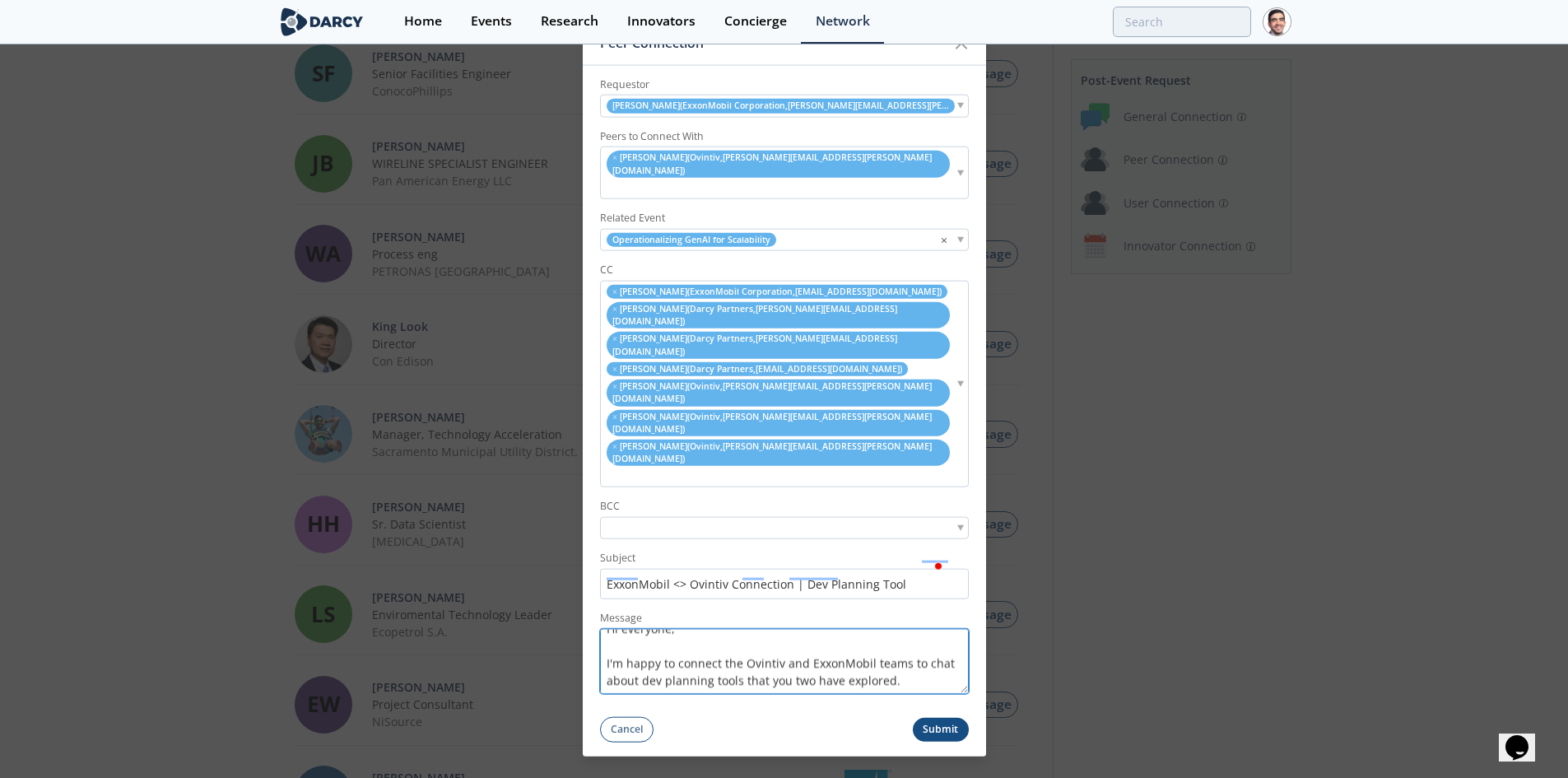
scroll to position [17, 0]
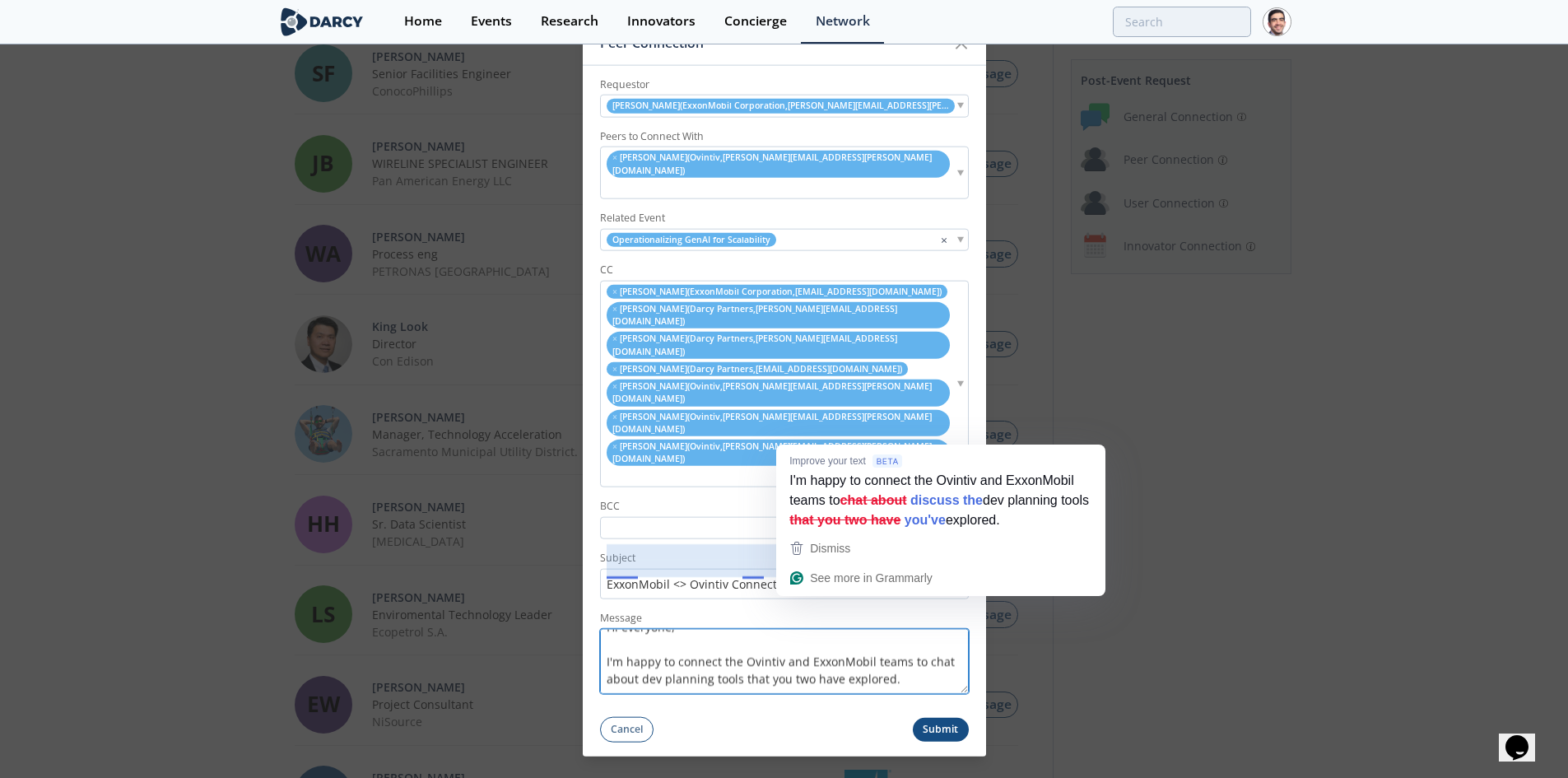
drag, startPoint x: 836, startPoint y: 626, endPoint x: 769, endPoint y: 628, distance: 67.0
click at [769, 628] on textarea "Hi everyone, I'm happy to connect the Ovintiv and ExxonMobil teams to chat abou…" at bounding box center [784, 660] width 368 height 65
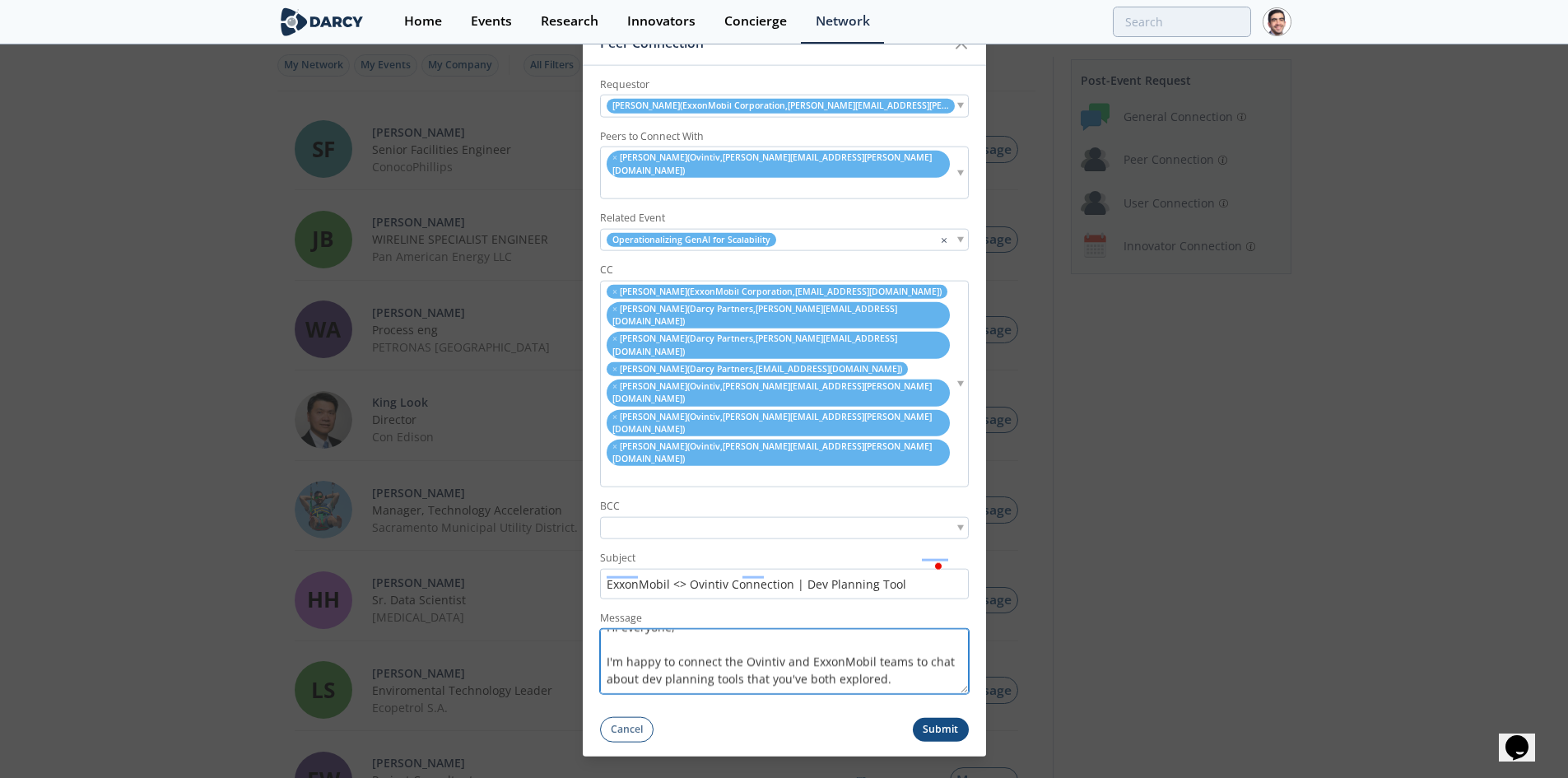
scroll to position [0, 0]
click at [896, 628] on textarea "Hi everyone, I'm happy to connect the Ovintiv and ExxonMobil teams to chat abou…" at bounding box center [784, 660] width 368 height 65
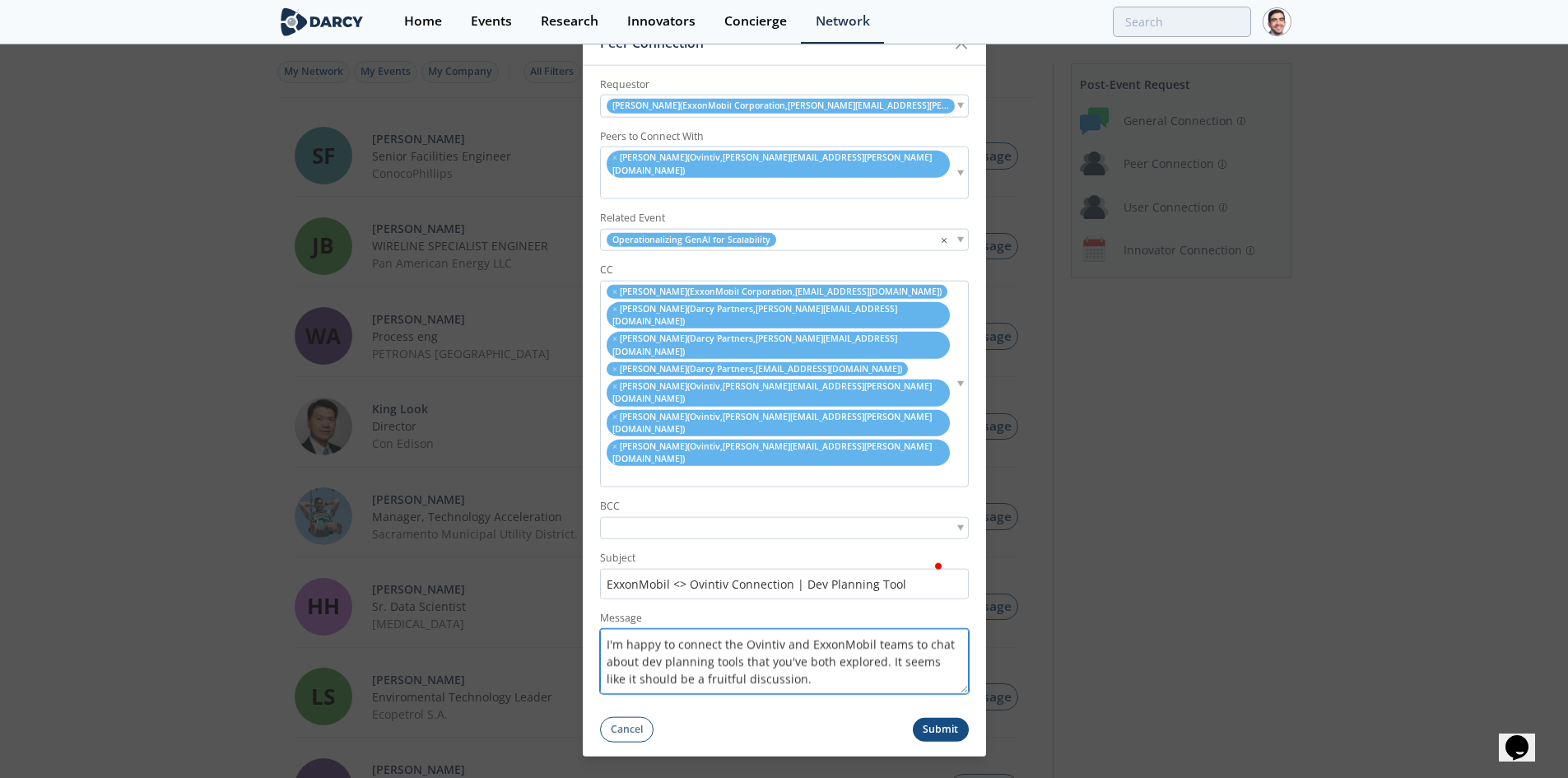
scroll to position [63, 0]
click at [752, 629] on textarea "Hi everyone, I'm happy to connect the Ovintiv and ExxonMobil teams to chat abou…" at bounding box center [784, 660] width 368 height 65
click at [897, 628] on textarea "Hi everyone, I'm happy to connect the Ovintiv and ExxonMobil teams to chat abou…" at bounding box center [784, 660] width 368 height 65
click at [825, 628] on textarea "Hi everyone, I'm happy to connect the Ovintiv and ExxonMobil teams to chat abou…" at bounding box center [784, 660] width 368 height 65
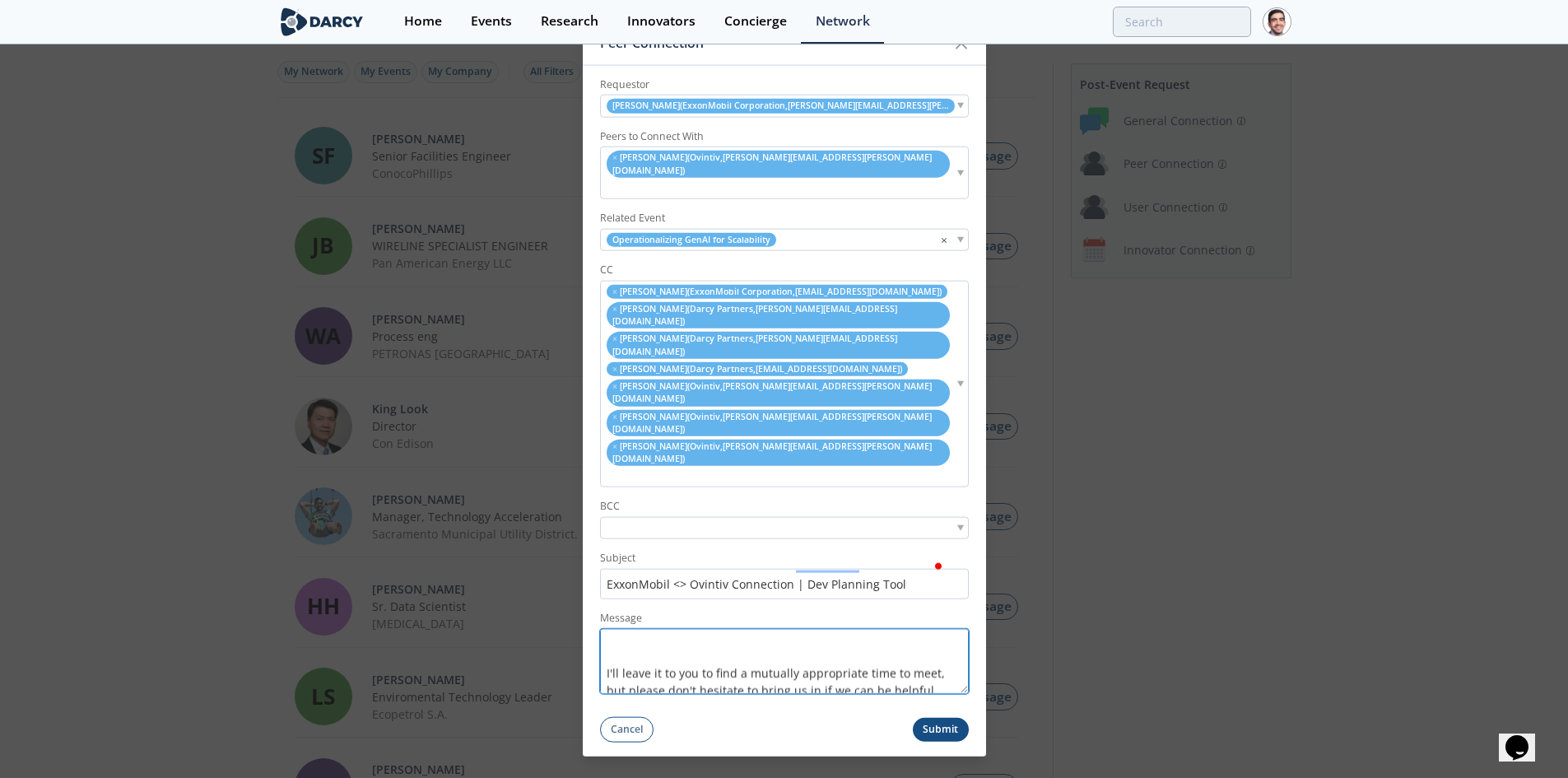
click at [646, 628] on textarea "Hi everyone, I'm happy to connect the Ovintiv and ExxonMobil teams to chat abou…" at bounding box center [784, 660] width 368 height 65
click at [650, 628] on textarea "Hi everyone, I'm happy to connect the Ovintiv and ExxonMobil teams to chat abou…" at bounding box center [784, 660] width 368 height 65
click at [608, 628] on textarea "Hi everyone, I'm happy to connect the Ovintiv and ExxonMobil teams to chat abou…" at bounding box center [784, 660] width 368 height 65
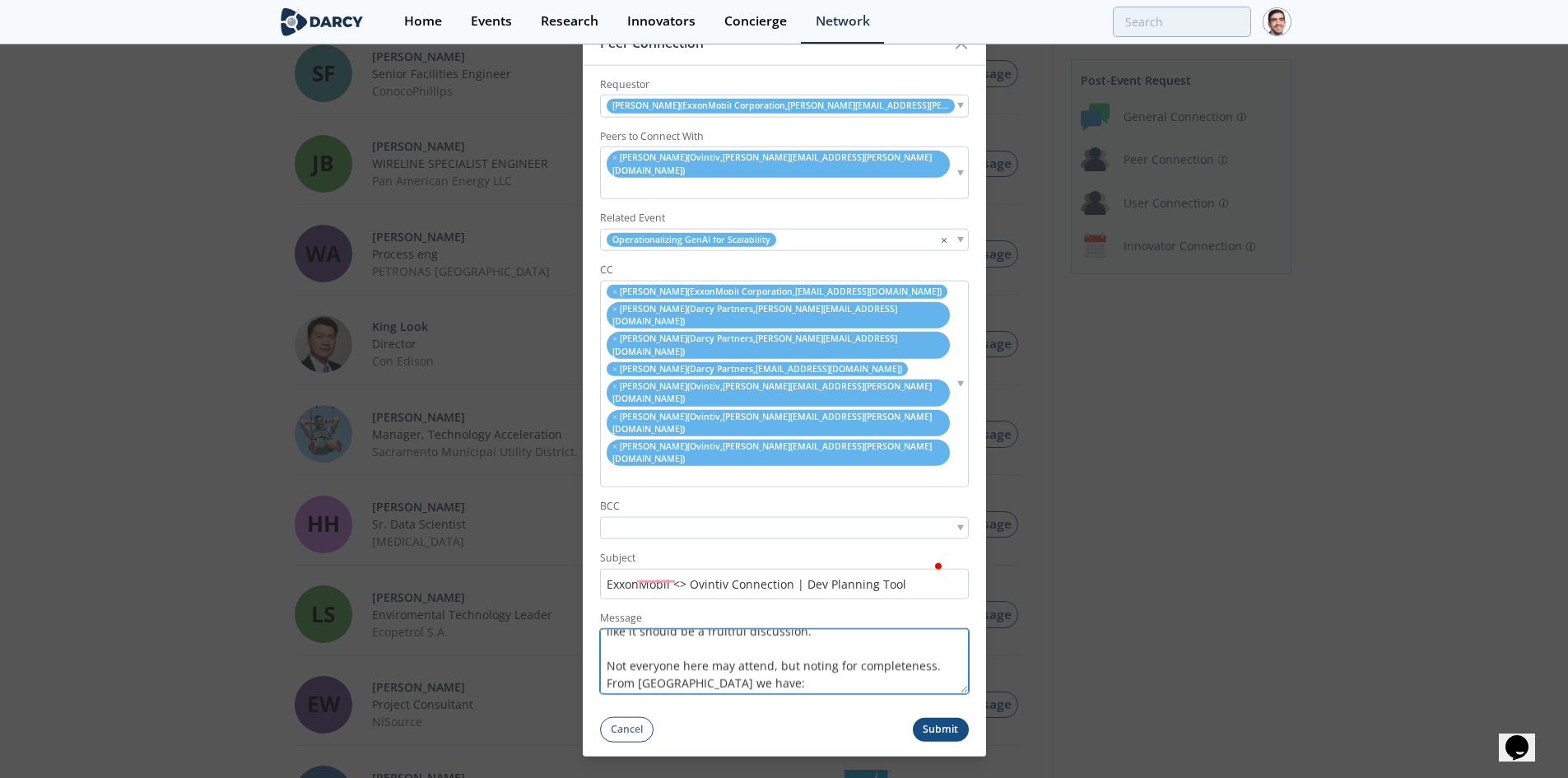
click at [740, 628] on textarea "Hi everyone, I'm happy to connect the Ovintiv and ExxonMobil teams to chat abou…" at bounding box center [784, 660] width 368 height 65
click at [678, 628] on textarea "Hi everyone, I'm happy to connect the Ovintiv and ExxonMobil teams to chat abou…" at bounding box center [784, 660] width 368 height 65
paste textarea "Director, Digital Development"
click at [677, 628] on textarea "Hi everyone, I'm happy to connect the Ovintiv and ExxonMobil teams to chat abou…" at bounding box center [784, 660] width 368 height 65
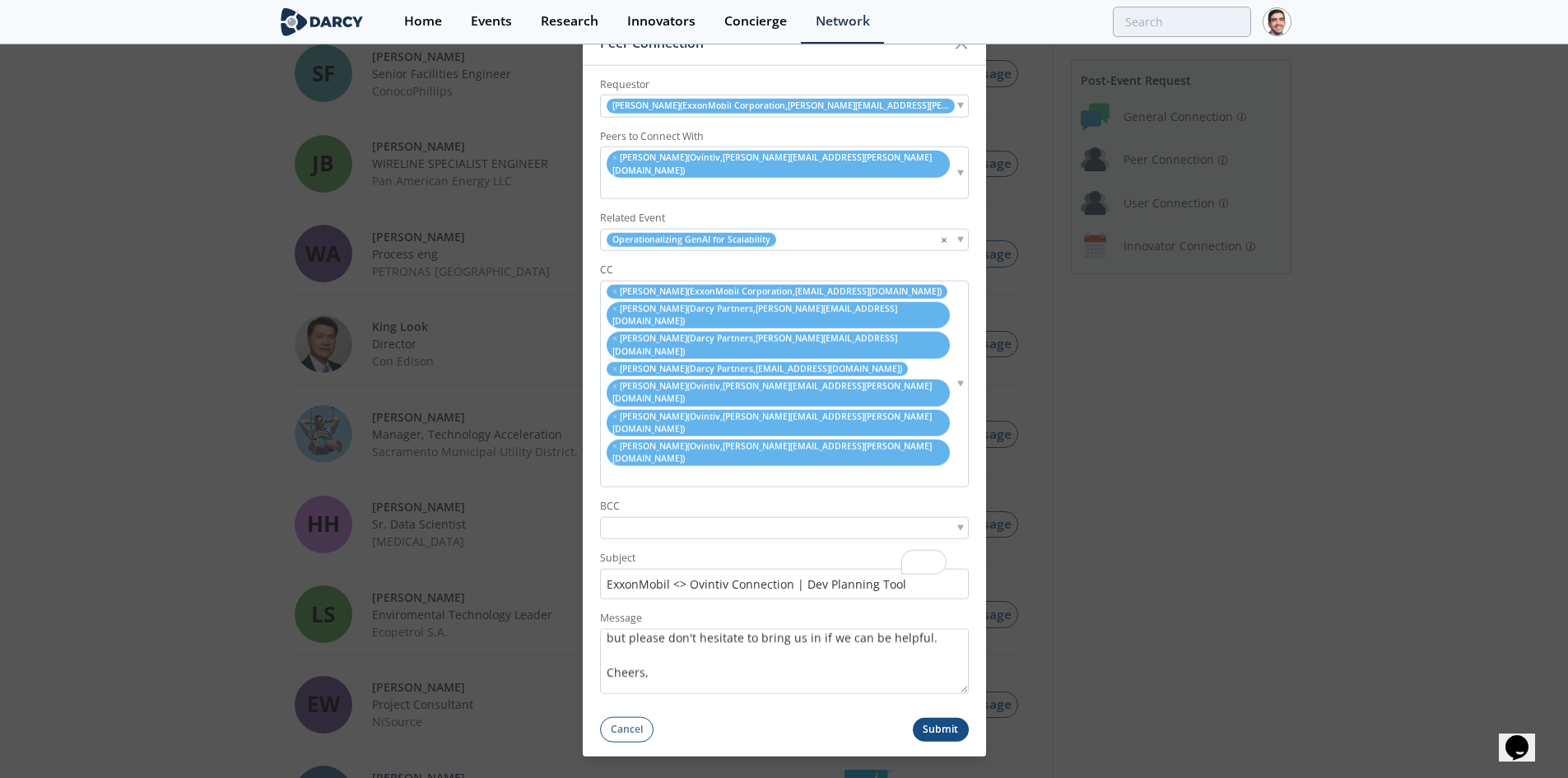
scroll to position [139, 0]
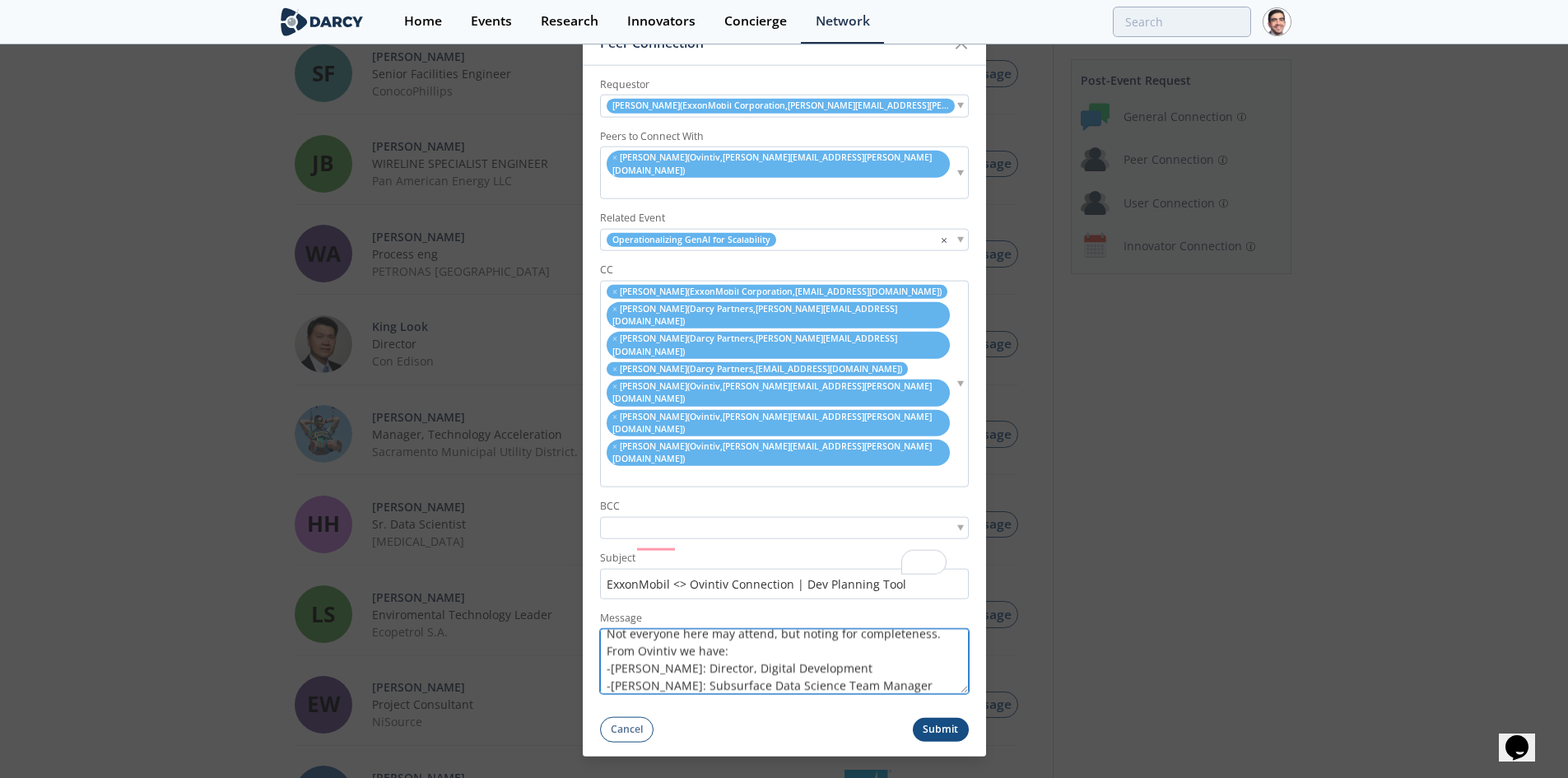
click at [878, 628] on textarea "Hi everyone, I'm happy to connect the Ovintiv and ExxonMobil teams to chat abou…" at bounding box center [784, 660] width 368 height 65
click at [896, 628] on textarea "Hi everyone, I'm happy to connect the Ovintiv and ExxonMobil teams to chat abou…" at bounding box center [784, 660] width 368 height 65
paste textarea "Director, Data and Analytics"
click at [610, 629] on textarea "Hi everyone, I'm happy to connect the Ovintiv and ExxonMobil teams to chat abou…" at bounding box center [784, 660] width 368 height 65
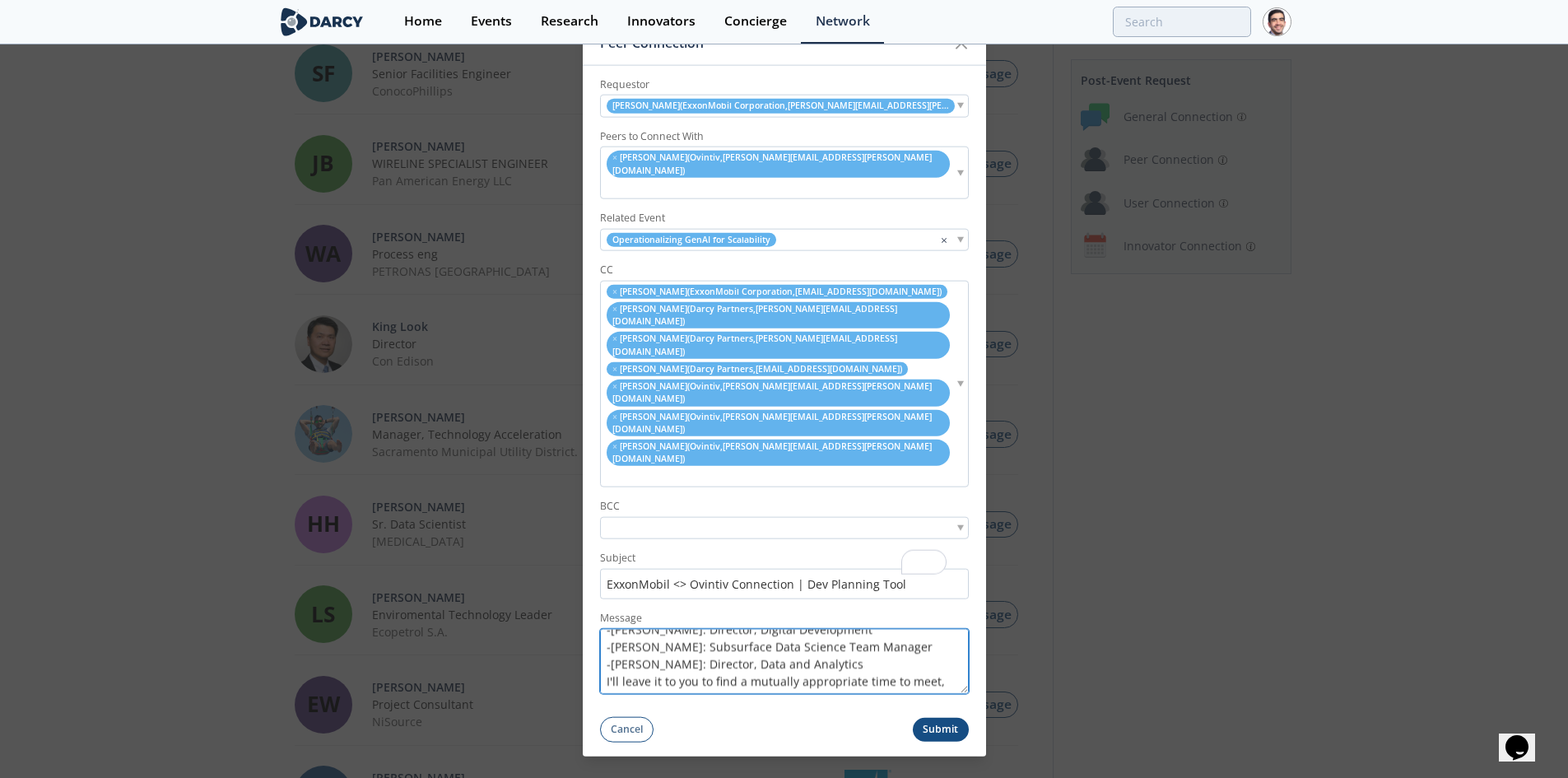
scroll to position [165, 0]
click at [858, 628] on textarea "Hi everyone, I'm happy to connect the Ovintiv and ExxonMobil teams to chat abou…" at bounding box center [784, 660] width 368 height 65
click at [771, 628] on textarea "Hi everyone, I'm happy to connect the Ovintiv and ExxonMobil teams to chat abou…" at bounding box center [784, 660] width 368 height 65
click at [928, 628] on textarea "Hi everyone, I'm happy to connect the Ovintiv and ExxonMobil teams to chat abou…" at bounding box center [784, 660] width 368 height 65
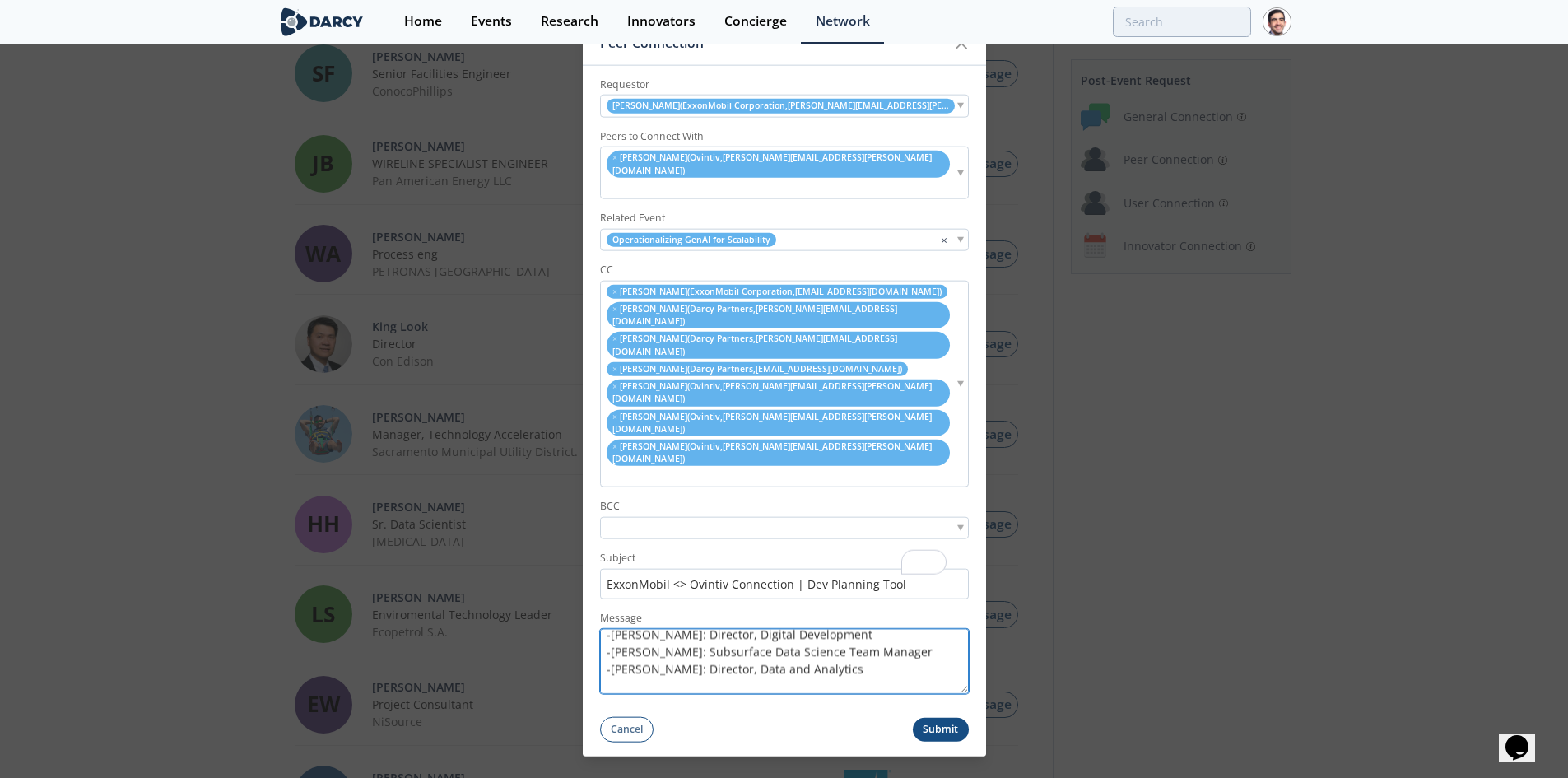
click at [825, 628] on textarea "Hi everyone, I'm happy to connect the Ovintiv and ExxonMobil teams to chat abou…" at bounding box center [784, 660] width 368 height 65
click at [716, 628] on textarea "Hi everyone, I'm happy to connect the Ovintiv and ExxonMobil teams to chat abou…" at bounding box center [784, 660] width 368 height 65
paste textarea "Manager, Data Science and AI"
drag, startPoint x: 837, startPoint y: 613, endPoint x: 594, endPoint y: 609, distance: 243.0
click at [595, 609] on div "Peer Connection Requestor [PERSON_NAME] ( ExxonMobil Corporation , [PERSON_NAME…" at bounding box center [784, 389] width 403 height 735
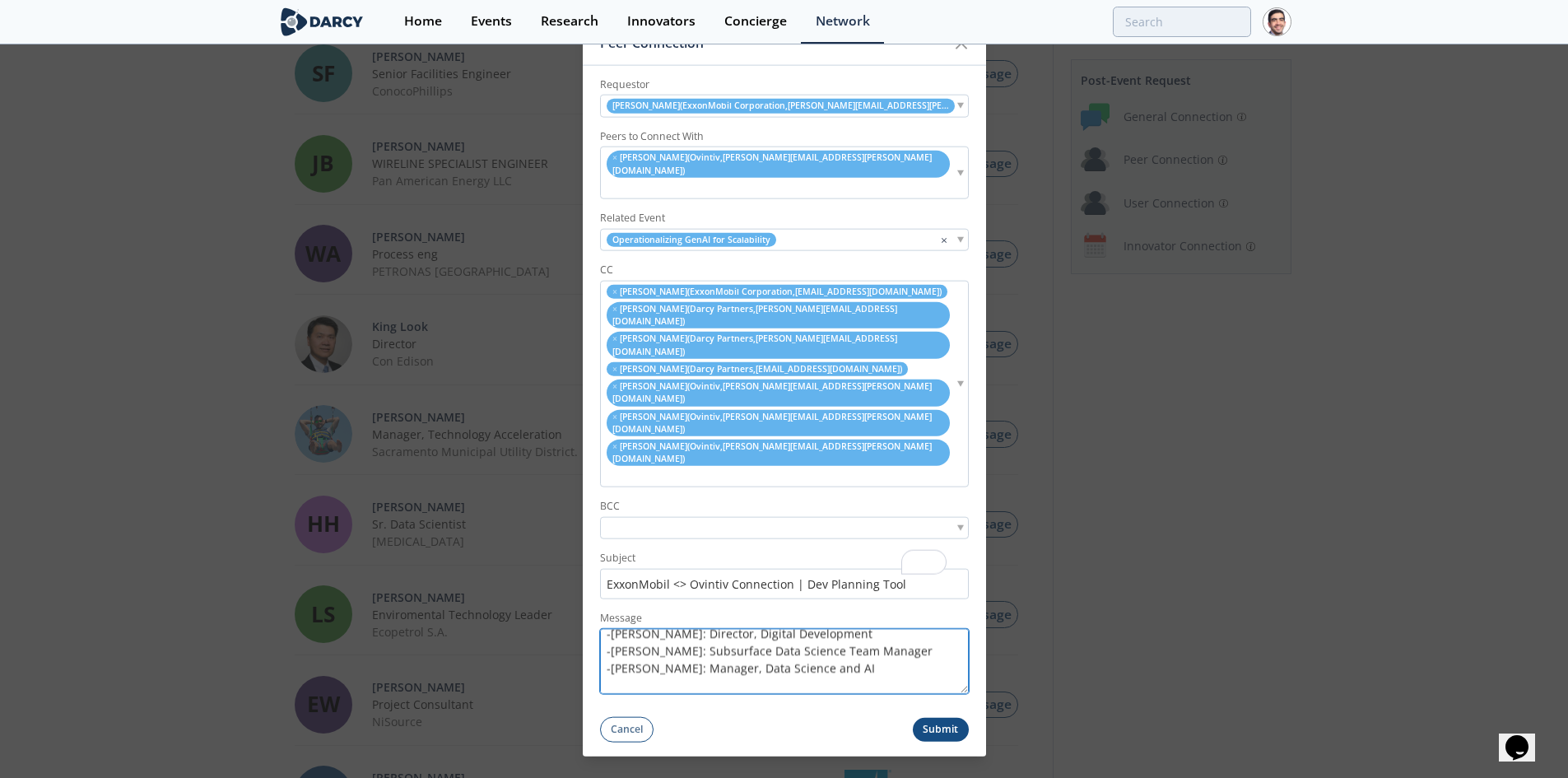
click at [605, 628] on textarea "Hi everyone, I'm happy to connect the Ovintiv and ExxonMobil teams to chat abou…" at bounding box center [784, 660] width 368 height 65
paste textarea "[PERSON_NAME]: Director, Data and Analytics-"
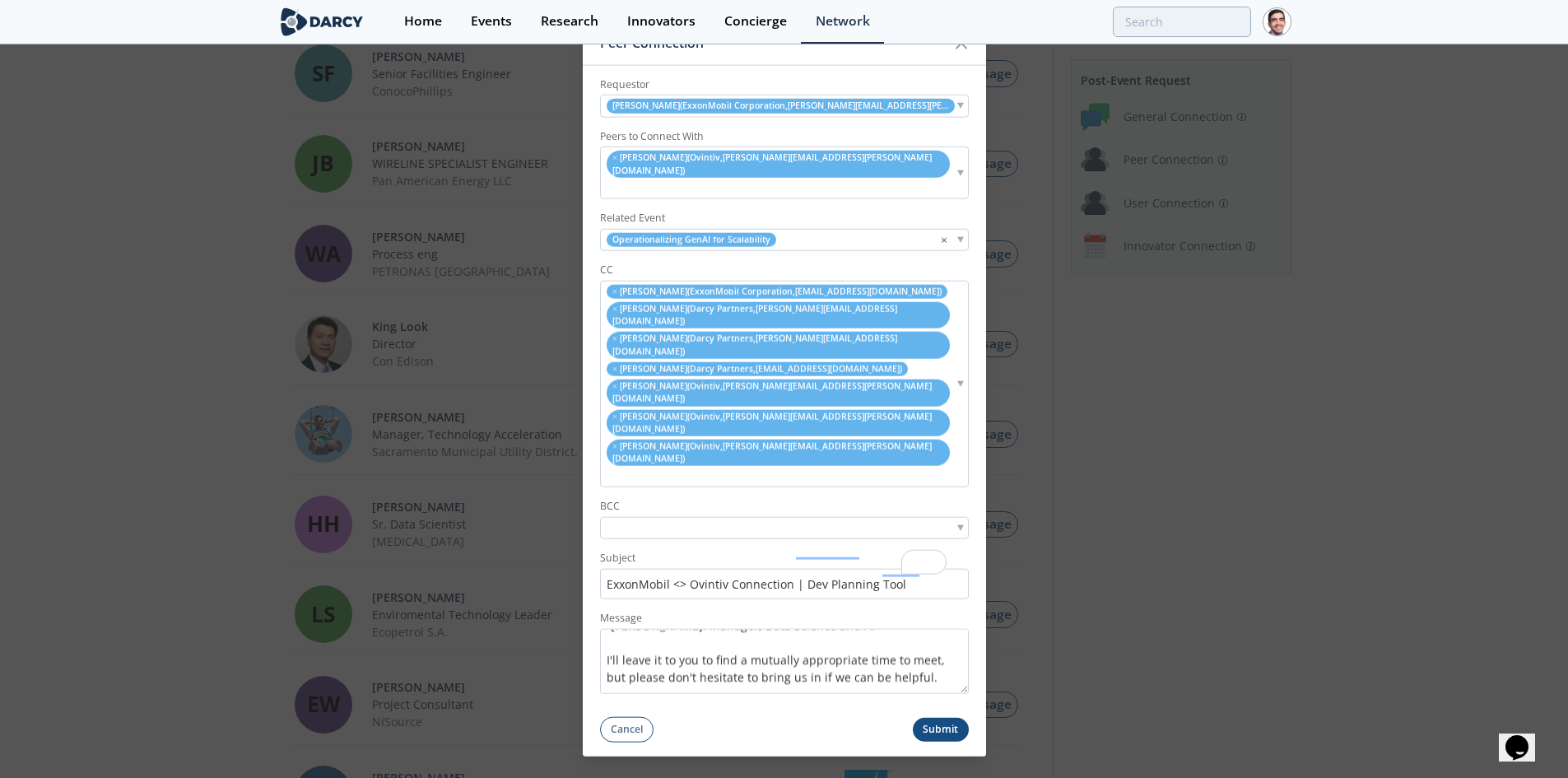
scroll to position [232, 0]
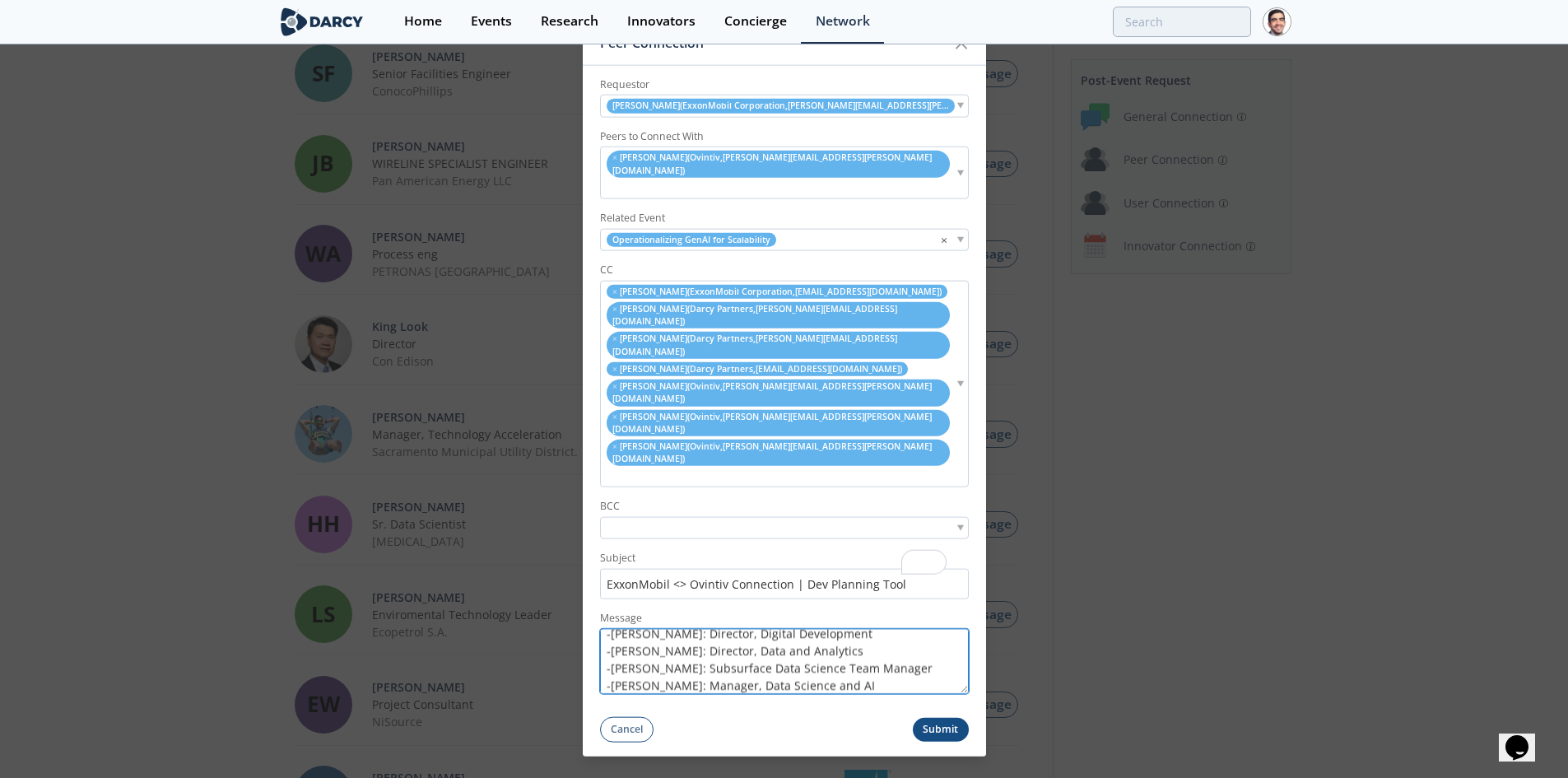
click at [833, 628] on textarea "Hi everyone, I'm happy to connect the Ovintiv and ExxonMobil teams to chat abou…" at bounding box center [784, 660] width 368 height 65
paste textarea "Data Science Product Owner"
drag, startPoint x: 768, startPoint y: 604, endPoint x: 812, endPoint y: 601, distance: 44.1
click at [769, 628] on textarea "Hi everyone, I'm happy to connect the Ovintiv and ExxonMobil teams to chat abou…" at bounding box center [784, 660] width 368 height 65
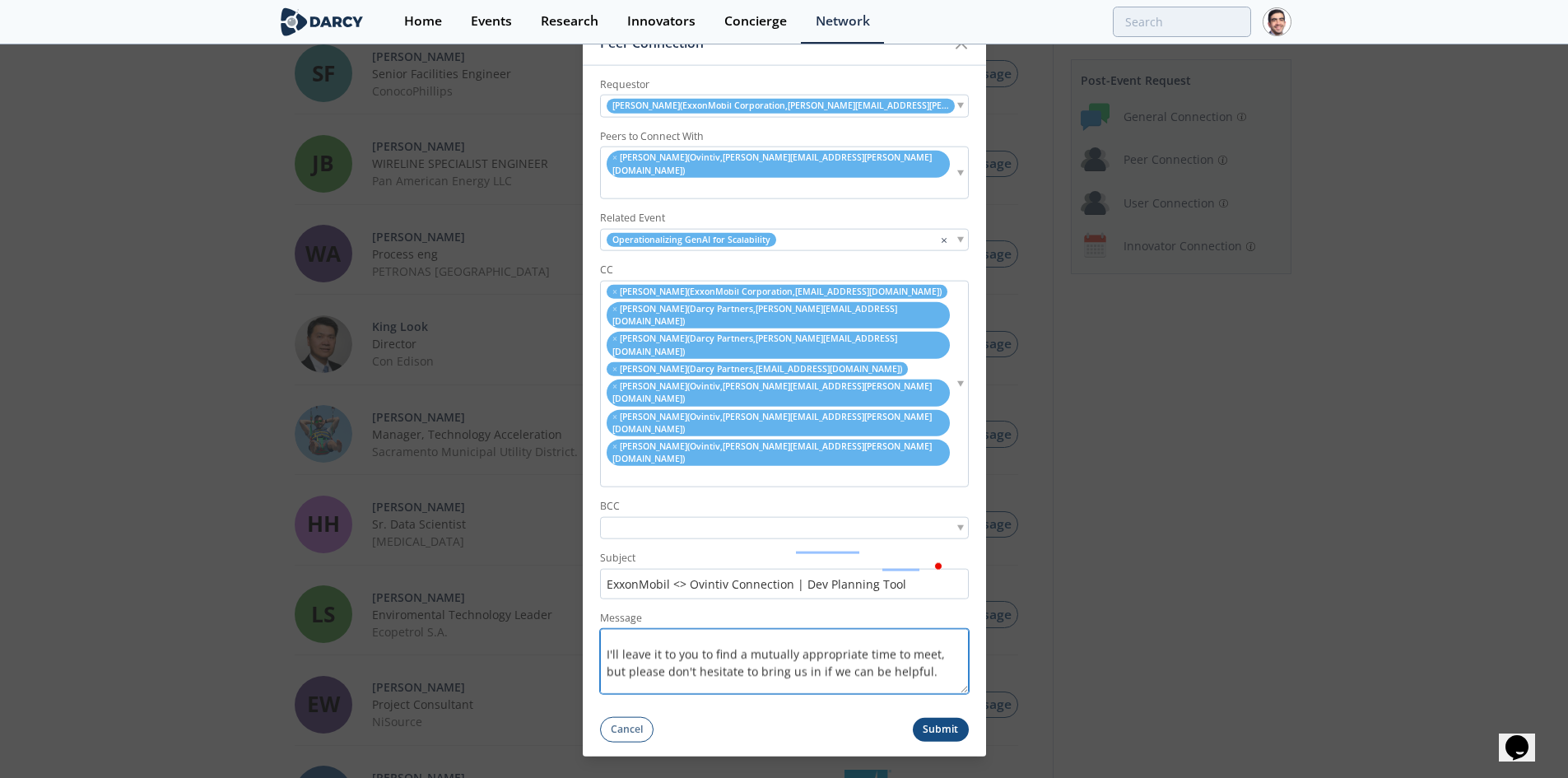
click at [700, 628] on textarea "Hi everyone, I'm happy to connect the Ovintiv and ExxonMobil teams to chat abou…" at bounding box center [784, 660] width 368 height 65
type textarea "Hi everyone, I'm happy to connect the Ovintiv and ExxonMobil teams to chat abou…"
click at [653, 628] on textarea "Hi everyone, I'm happy to connect the Ovintiv and ExxonMobil teams to chat abou…" at bounding box center [784, 660] width 368 height 65
click at [679, 628] on textarea "Hi everyone, I'm happy to connect the Ovintiv and ExxonMobil teams to chat abou…" at bounding box center [784, 660] width 368 height 65
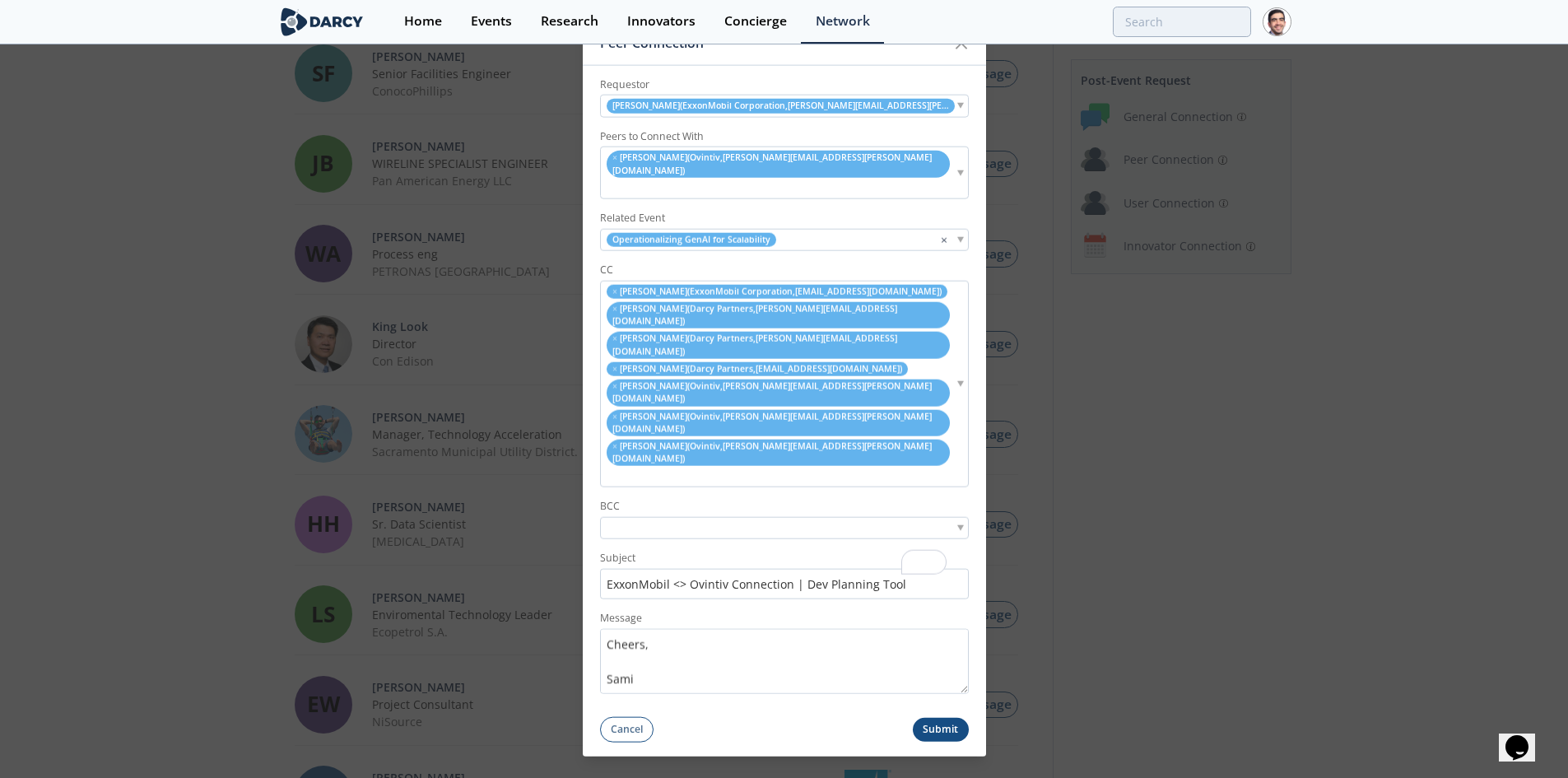
click at [951, 717] on button "Submit" at bounding box center [941, 728] width 56 height 23
